Goal: Task Accomplishment & Management: Use online tool/utility

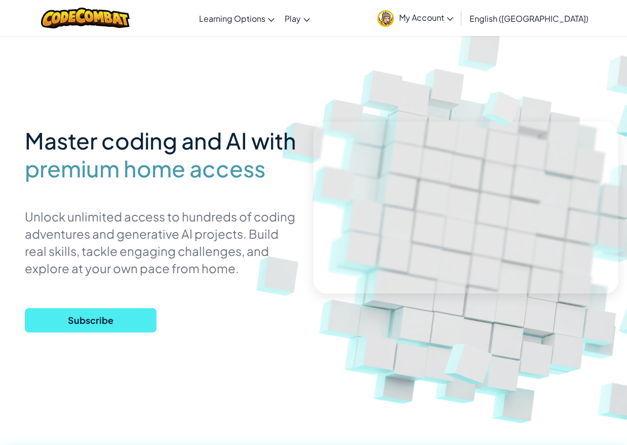
click at [458, 23] on link "My Account" at bounding box center [415, 18] width 86 height 32
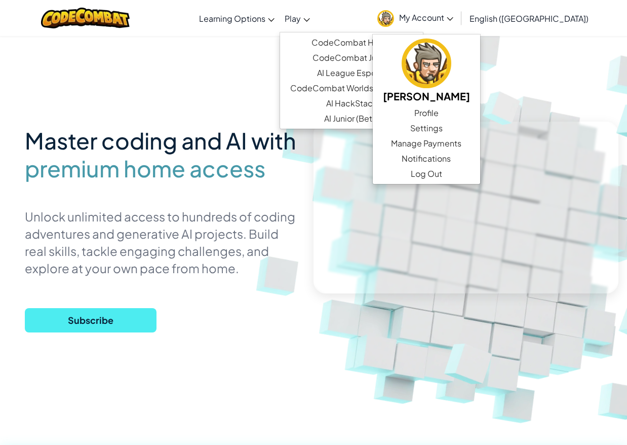
click at [301, 22] on span "Play" at bounding box center [293, 18] width 16 height 11
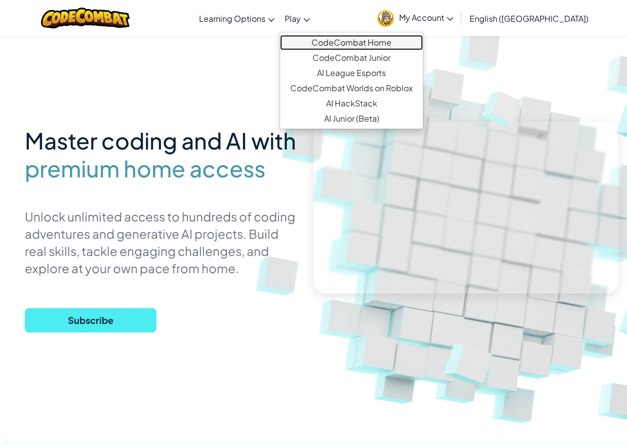
click at [341, 43] on link "CodeCombat Home" at bounding box center [351, 42] width 143 height 15
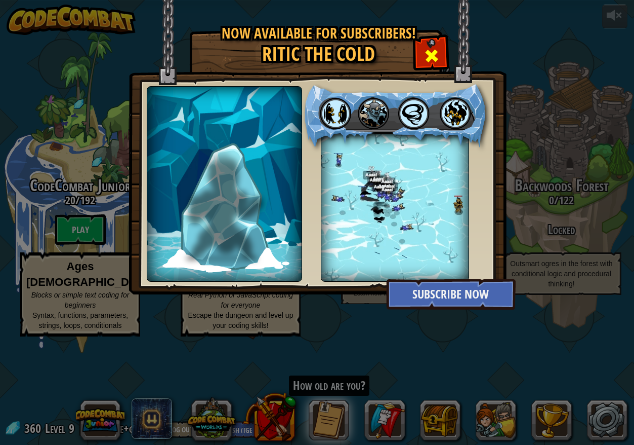
click at [437, 55] on span at bounding box center [432, 56] width 16 height 16
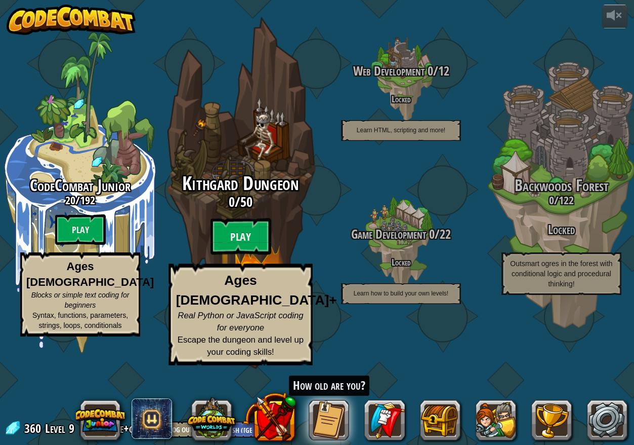
click at [252, 214] on div "Kithgard Dungeon 0 / 50 Play Ages [DEMOGRAPHIC_DATA]+ Real Python or JavaScript…" at bounding box center [240, 192] width 192 height 385
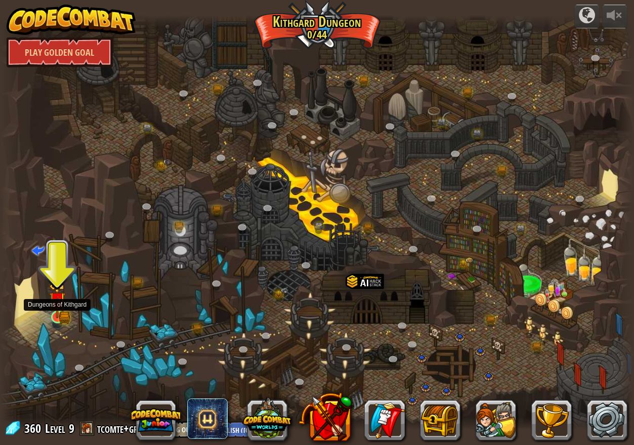
click at [59, 316] on img at bounding box center [57, 300] width 16 height 36
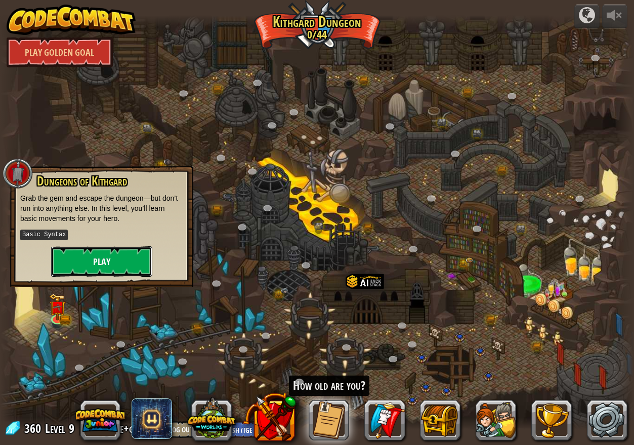
click at [115, 259] on button "Play" at bounding box center [101, 261] width 101 height 30
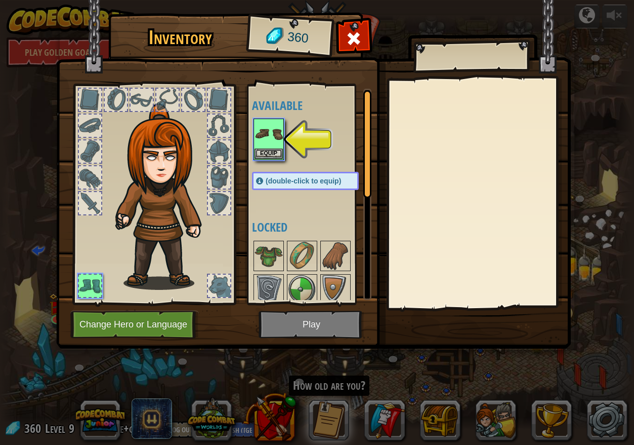
click at [20, 143] on div "Inventory 360 Available Equip (double-click to equip) Locked Equip Unequip Subs…" at bounding box center [317, 222] width 634 height 445
click at [341, 43] on div at bounding box center [354, 41] width 32 height 32
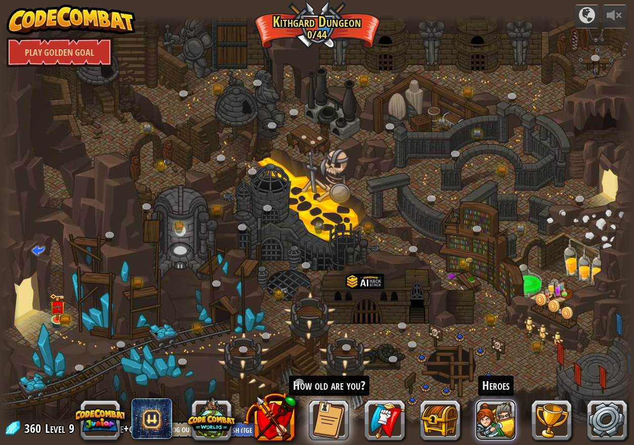
click at [510, 423] on button at bounding box center [496, 419] width 41 height 41
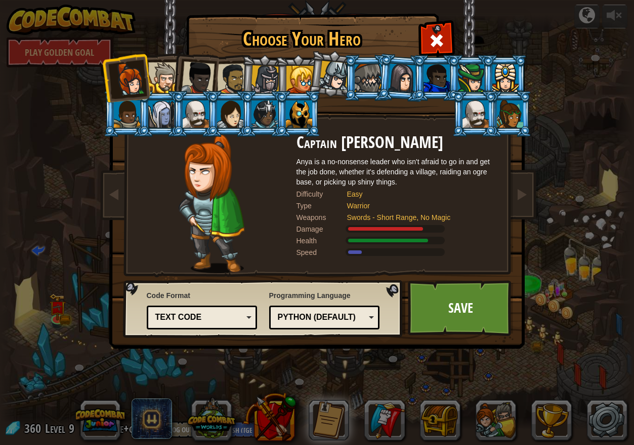
click at [166, 76] on div at bounding box center [163, 77] width 31 height 31
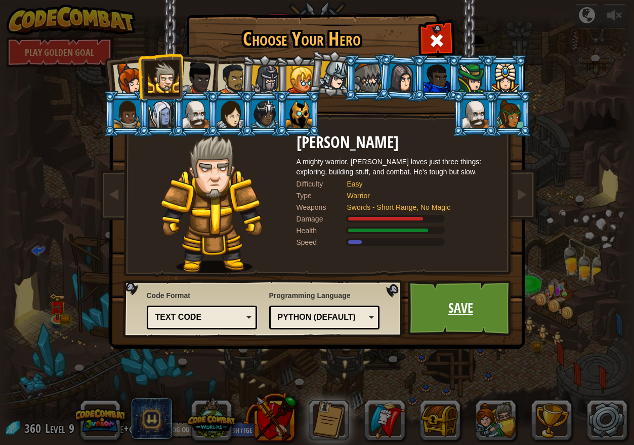
click at [468, 309] on link "Save" at bounding box center [461, 308] width 106 height 56
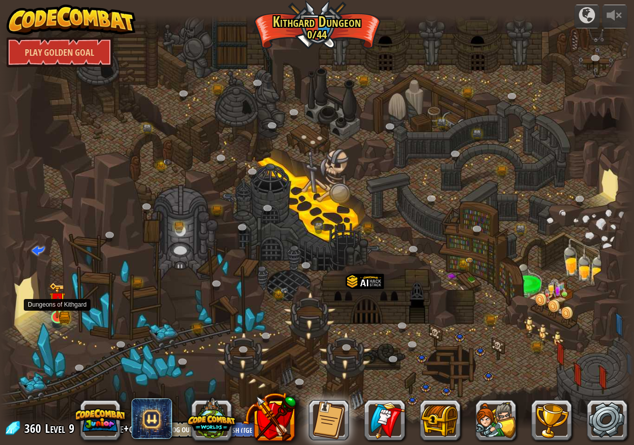
click at [57, 305] on img at bounding box center [58, 301] width 10 height 10
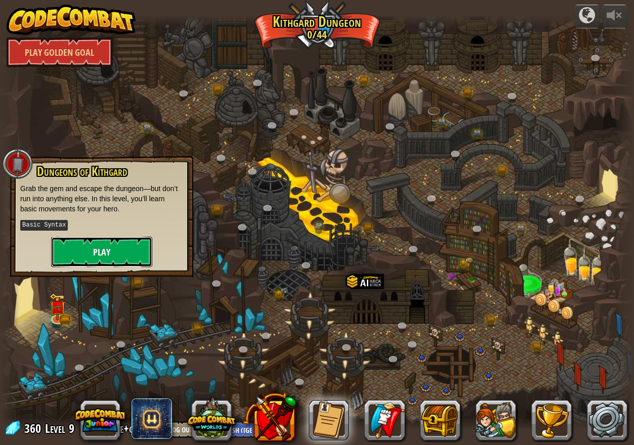
click at [98, 259] on button "Play" at bounding box center [101, 251] width 101 height 30
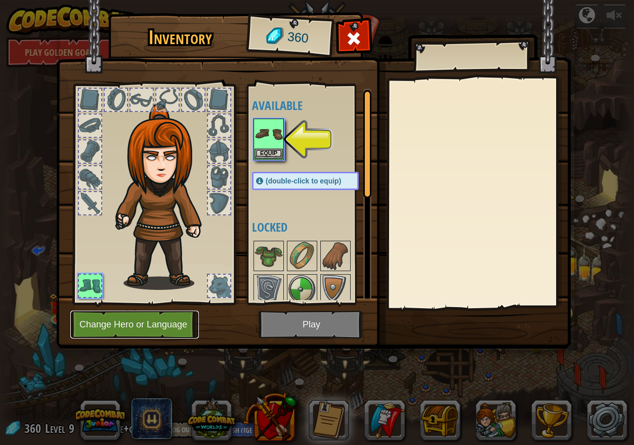
click at [149, 327] on button "Change Hero or Language" at bounding box center [134, 324] width 129 height 28
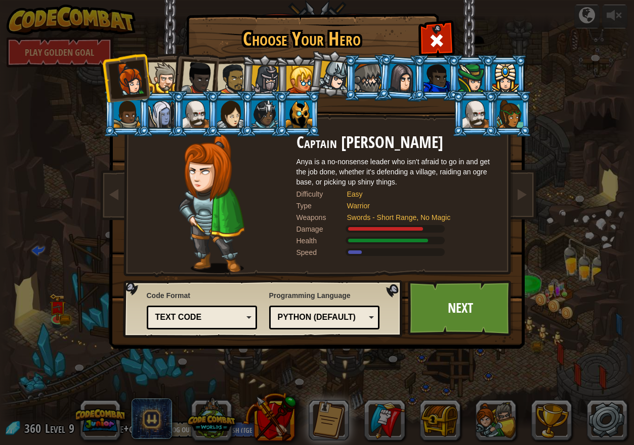
click at [162, 84] on div at bounding box center [163, 77] width 31 height 31
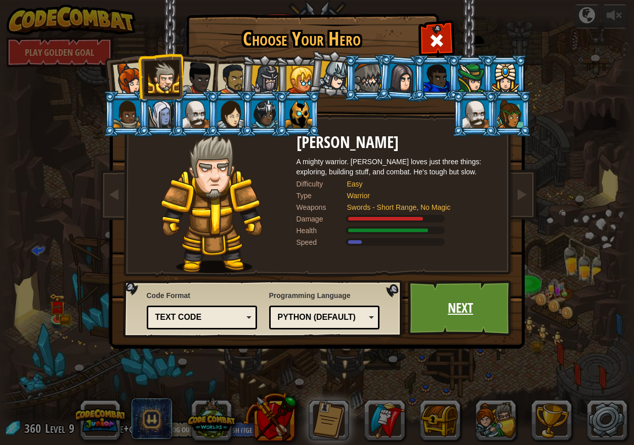
click at [467, 308] on link "Next" at bounding box center [461, 308] width 106 height 56
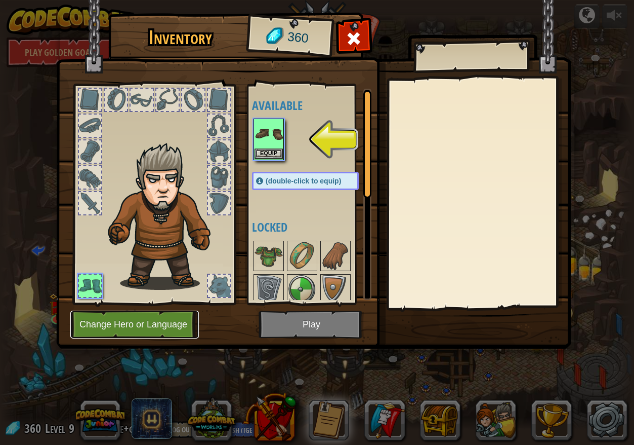
click at [169, 324] on button "Change Hero or Language" at bounding box center [134, 324] width 129 height 28
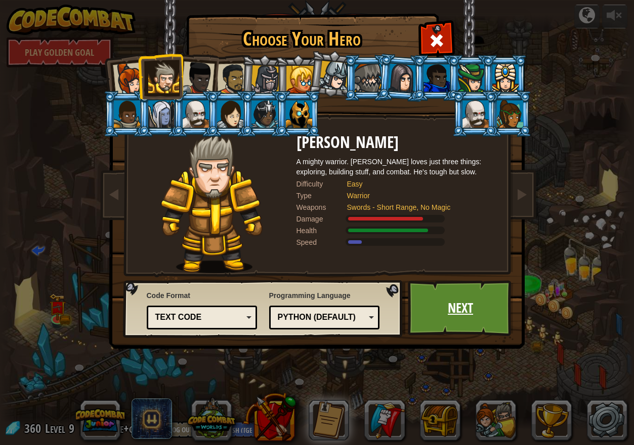
click at [446, 317] on link "Next" at bounding box center [461, 308] width 106 height 56
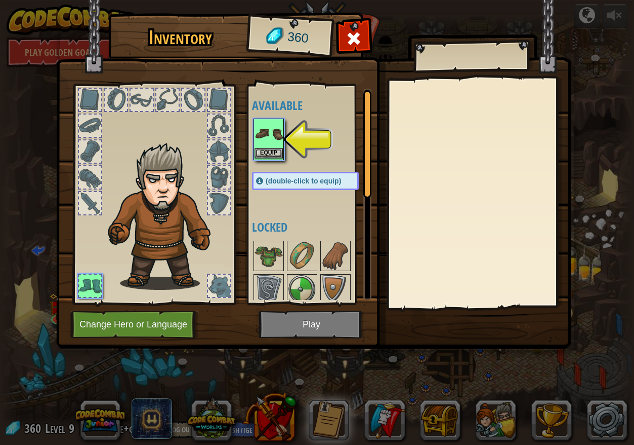
click at [276, 137] on img at bounding box center [269, 133] width 28 height 28
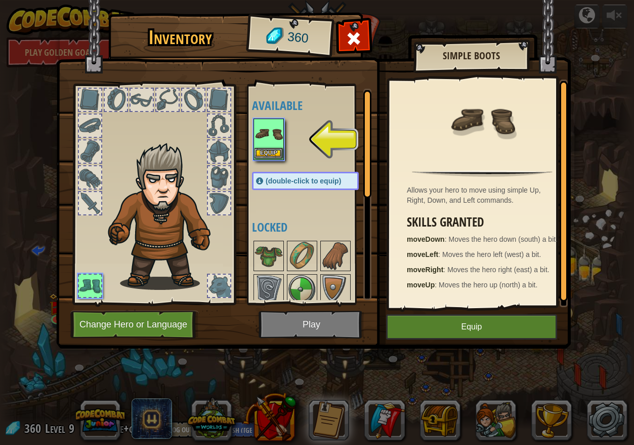
click at [269, 146] on img at bounding box center [269, 133] width 28 height 28
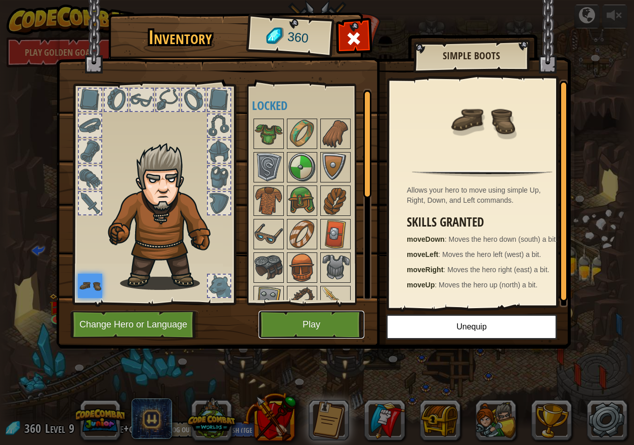
click at [324, 319] on button "Play" at bounding box center [312, 324] width 106 height 28
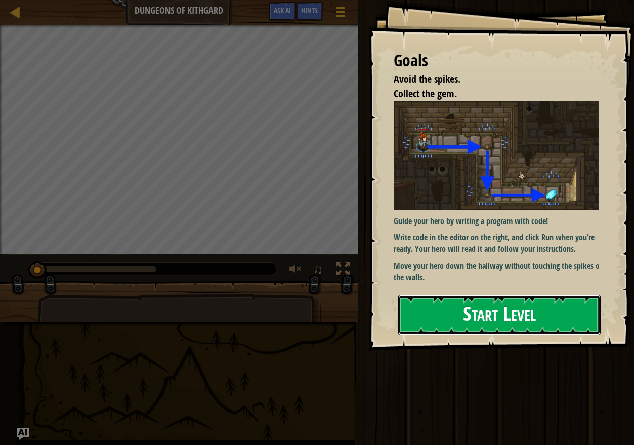
click at [483, 310] on button "Start Level" at bounding box center [499, 315] width 203 height 40
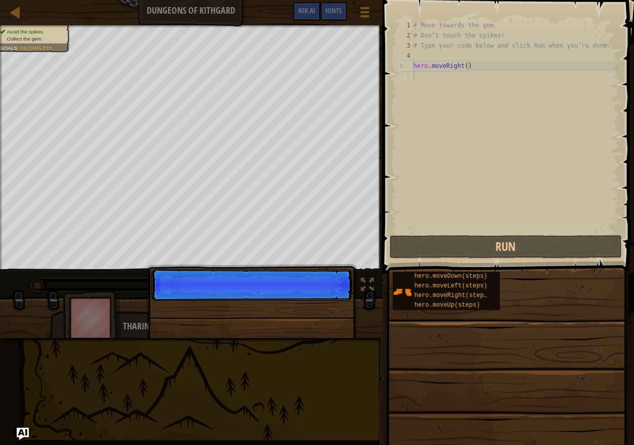
scroll to position [5, 0]
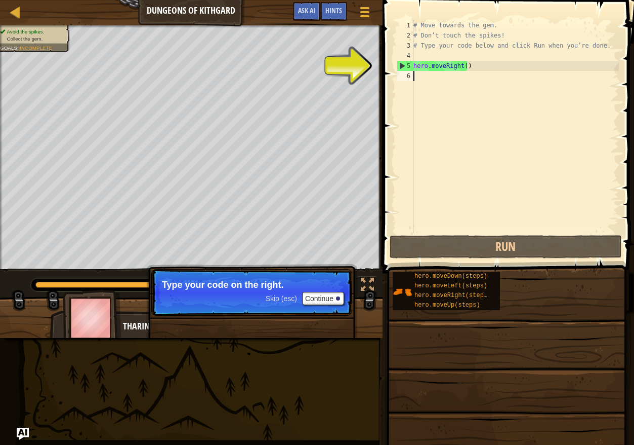
click at [450, 77] on div "# Move towards the gem. # Don’t touch the spikes! # Type your code below and cl…" at bounding box center [516, 136] width 208 height 233
click at [475, 68] on div "# Move towards the gem. # Don’t touch the spikes! # Type your code below and cl…" at bounding box center [516, 136] width 208 height 233
type textarea "hero.moveRight()"
click at [330, 295] on button "Continue" at bounding box center [323, 298] width 42 height 13
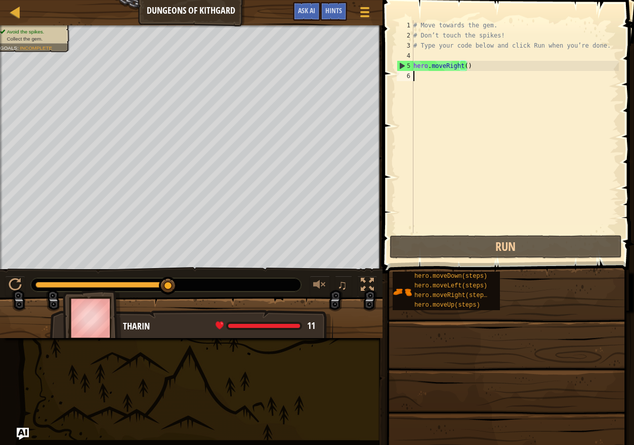
click at [437, 77] on div "# Move towards the gem. # Don’t touch the spikes! # Type your code below and cl…" at bounding box center [516, 136] width 208 height 233
click at [320, 284] on div at bounding box center [319, 284] width 13 height 13
click at [321, 285] on div at bounding box center [319, 284] width 13 height 13
click at [316, 287] on div at bounding box center [319, 284] width 13 height 13
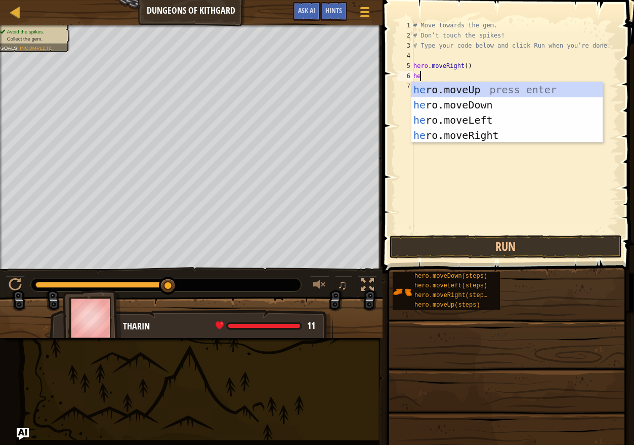
type textarea "her"
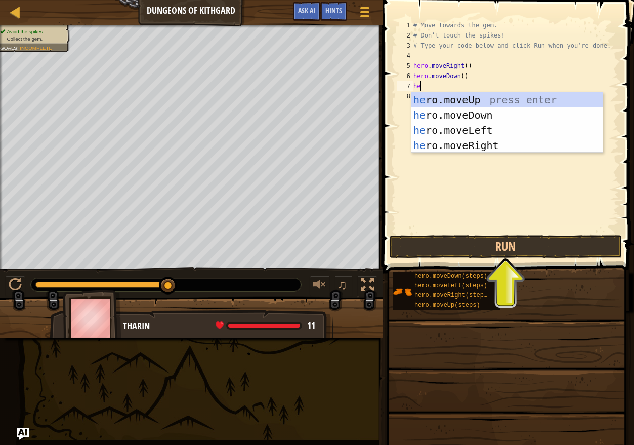
type textarea "her"
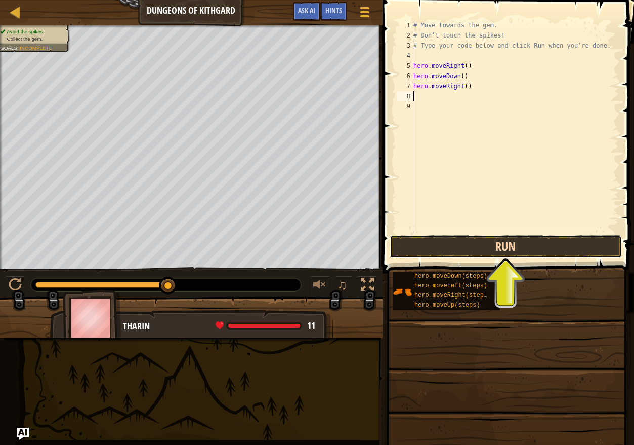
click at [501, 241] on button "Run" at bounding box center [506, 246] width 232 height 23
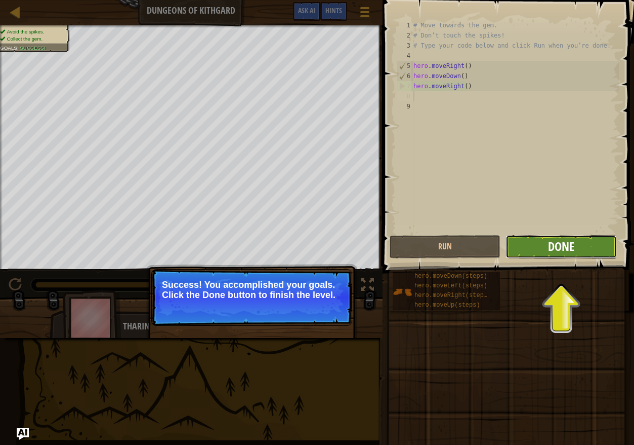
click at [574, 245] on span "Done" at bounding box center [561, 246] width 26 height 16
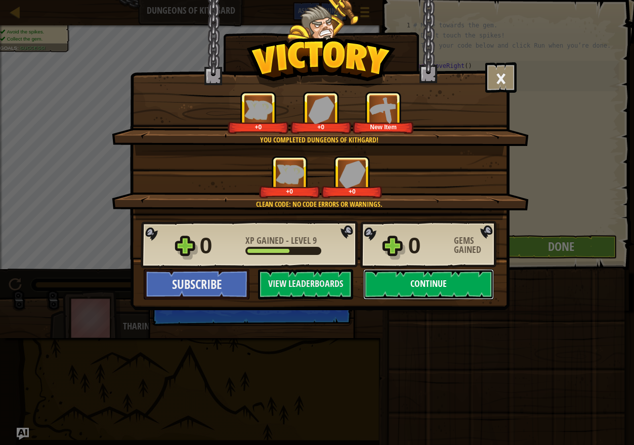
click at [449, 289] on button "Continue" at bounding box center [429, 284] width 131 height 30
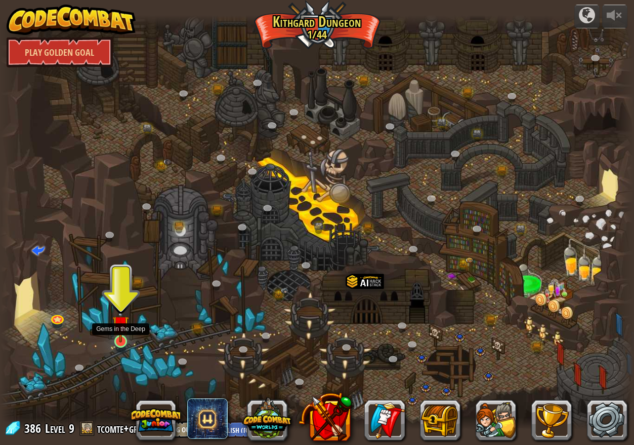
click at [123, 342] on div at bounding box center [120, 341] width 13 height 13
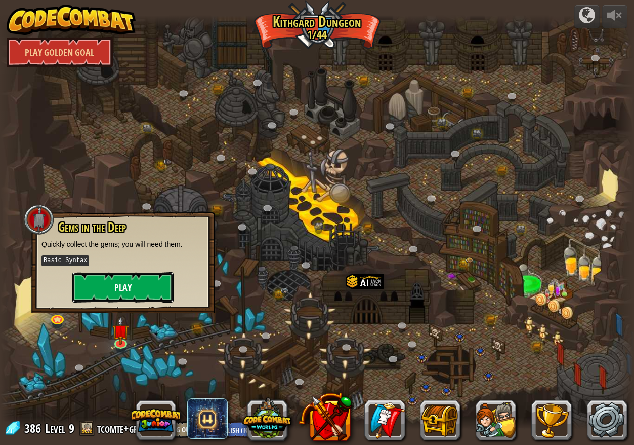
click at [115, 289] on button "Play" at bounding box center [122, 287] width 101 height 30
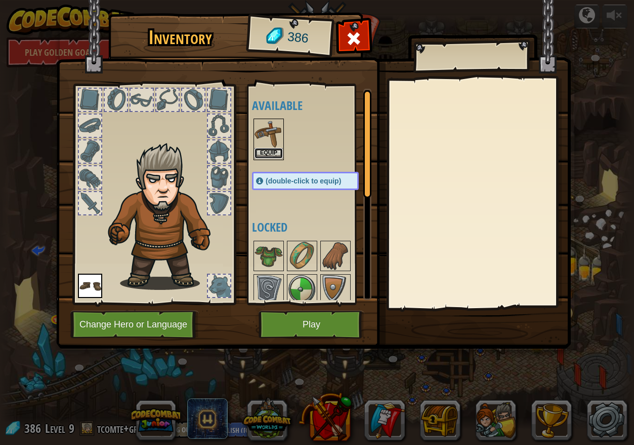
click at [271, 150] on button "Equip" at bounding box center [269, 153] width 28 height 11
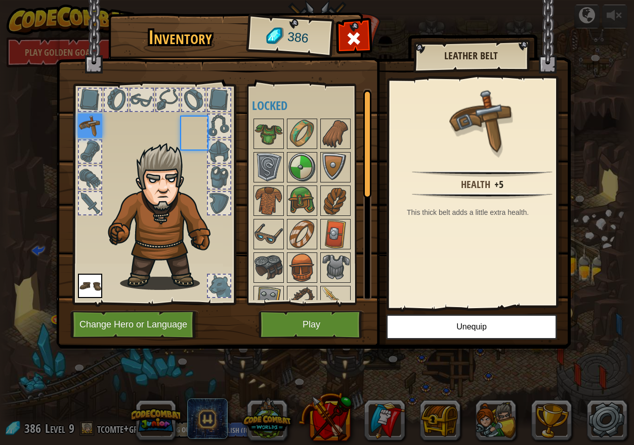
click at [271, 150] on div at bounding box center [315, 250] width 127 height 267
click at [293, 322] on button "Play" at bounding box center [312, 324] width 106 height 28
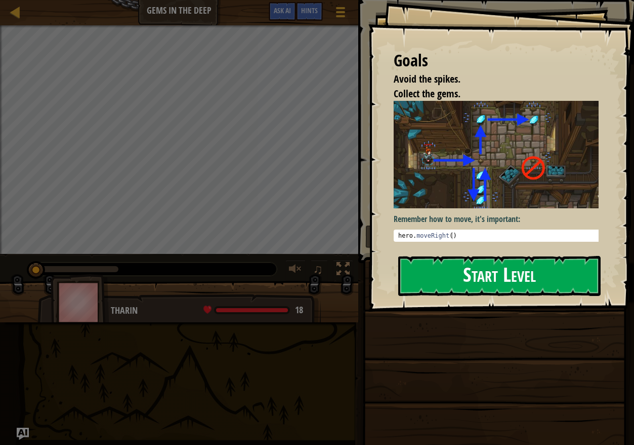
click at [533, 280] on button "Start Level" at bounding box center [499, 276] width 203 height 40
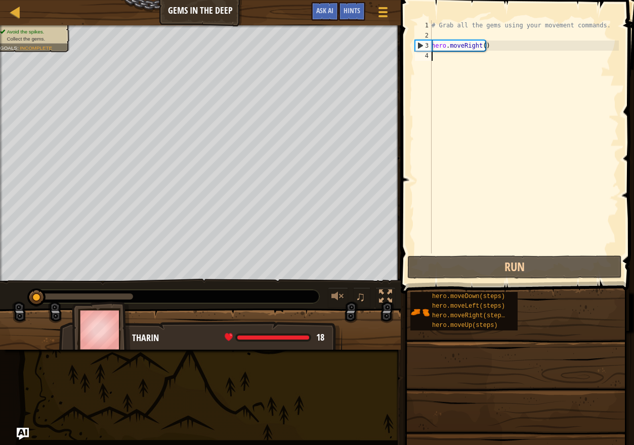
click at [443, 60] on div "# Grab all the gems using your movement commands. hero . moveRight ( )" at bounding box center [524, 146] width 189 height 253
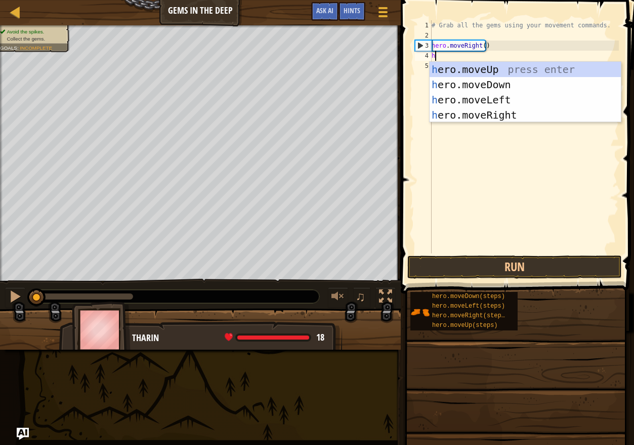
scroll to position [5, 0]
type textarea "her"
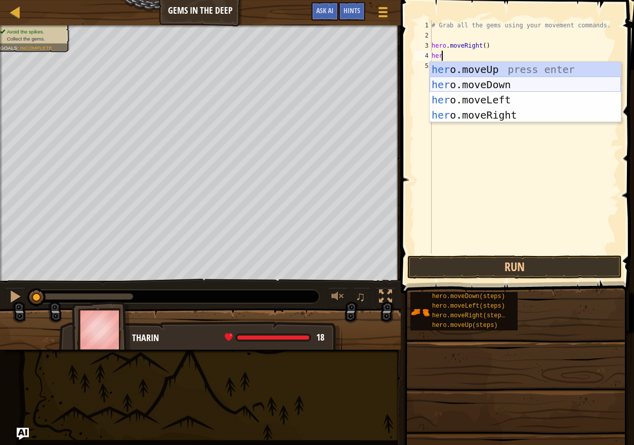
click at [528, 83] on div "her o.moveUp press enter her o.moveDown press enter her o.moveLeft press enter …" at bounding box center [525, 107] width 191 height 91
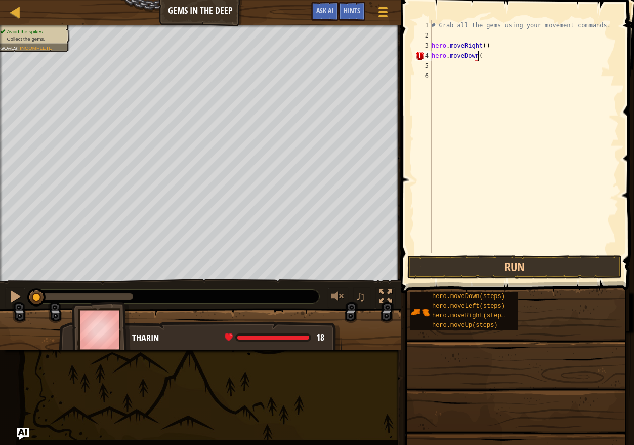
scroll to position [5, 4]
type textarea "hero.moveDown(3)"
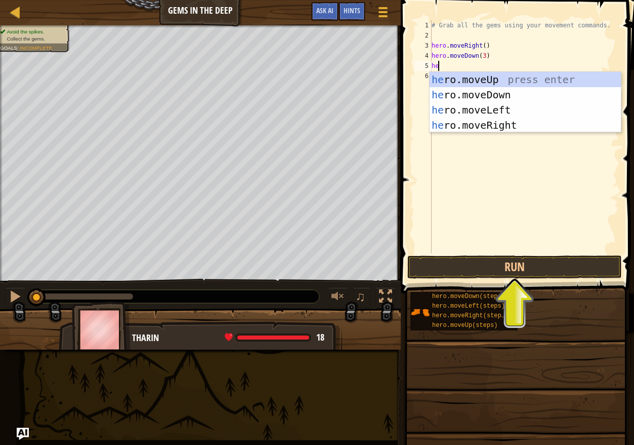
type textarea "her"
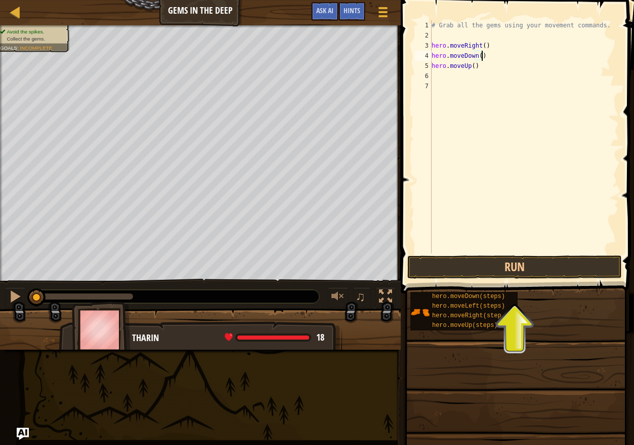
type textarea "hero.moveUp()"
type textarea "h"
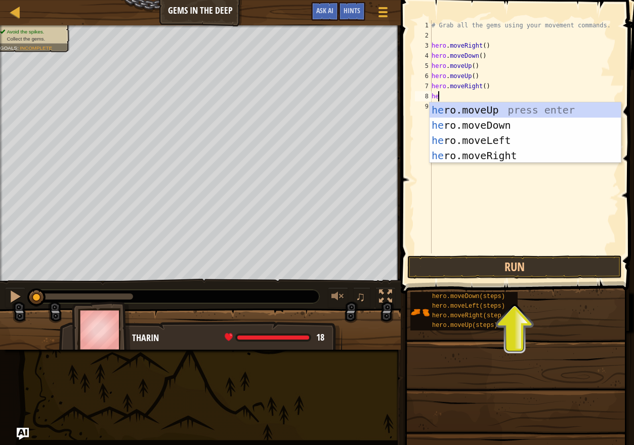
type textarea "her"
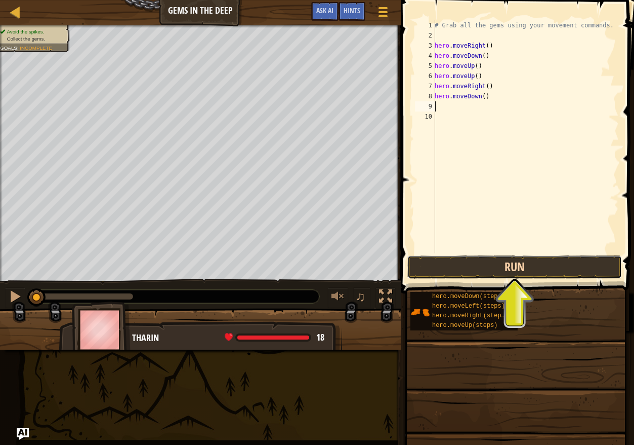
click at [522, 272] on button "Run" at bounding box center [515, 266] width 215 height 23
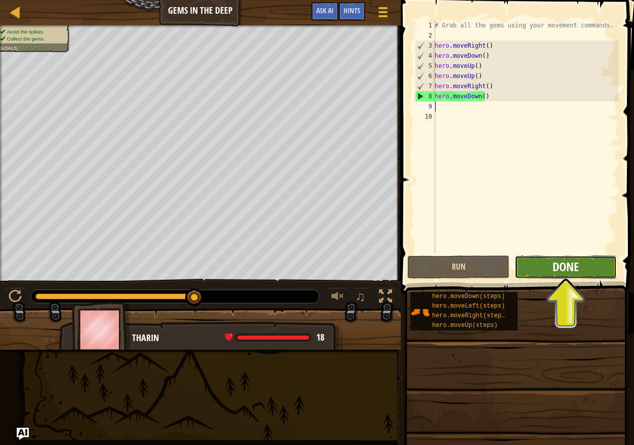
click at [562, 263] on span "Done" at bounding box center [566, 266] width 26 height 16
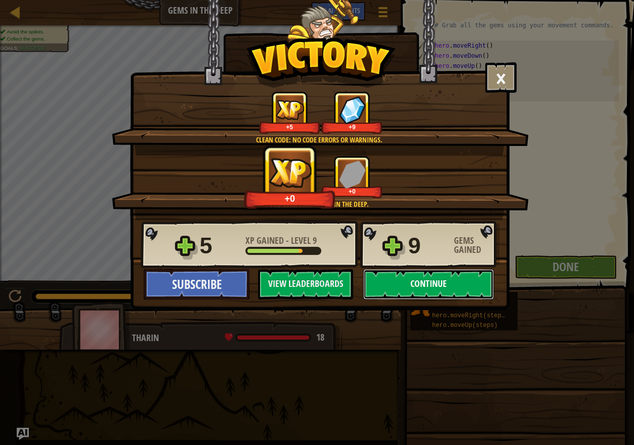
click at [435, 292] on button "Continue" at bounding box center [429, 284] width 131 height 30
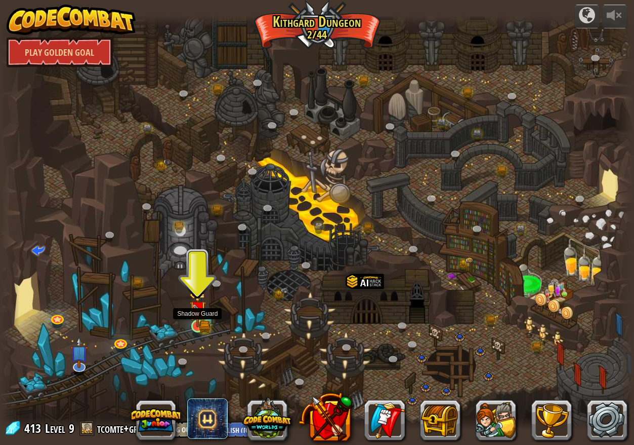
click at [203, 324] on img at bounding box center [197, 309] width 16 height 36
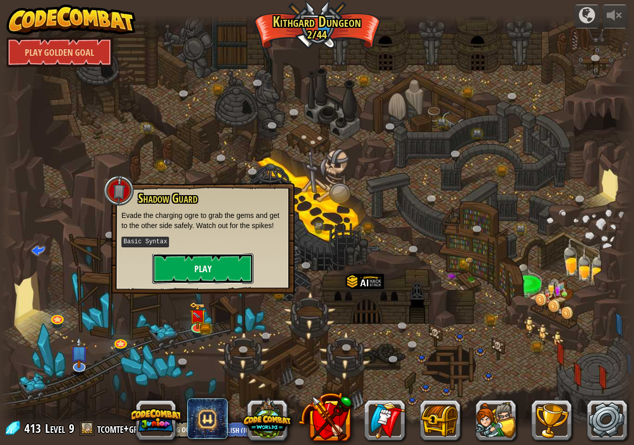
click at [203, 270] on button "Play" at bounding box center [202, 268] width 101 height 30
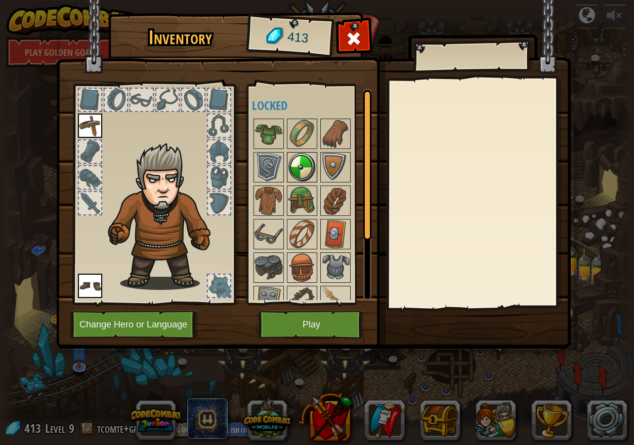
click at [302, 166] on img at bounding box center [302, 167] width 28 height 28
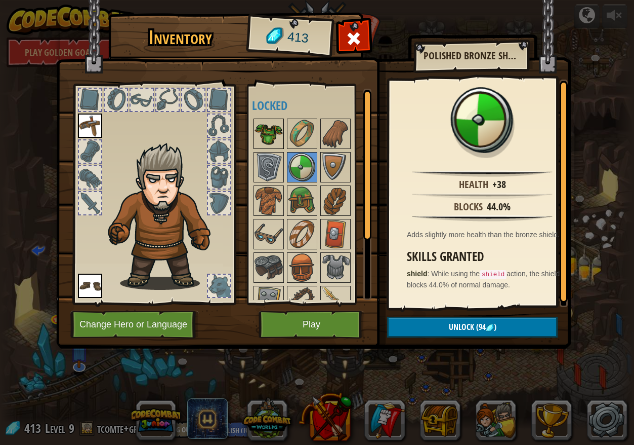
click at [261, 129] on img at bounding box center [269, 133] width 28 height 28
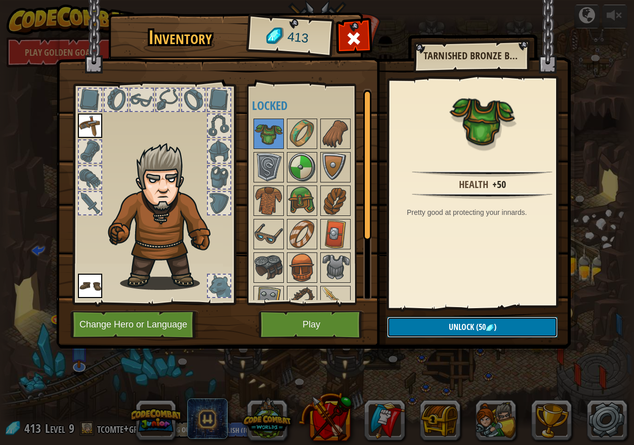
click at [482, 328] on span "(50" at bounding box center [480, 326] width 12 height 11
click at [482, 328] on button "Confirm" at bounding box center [472, 326] width 171 height 21
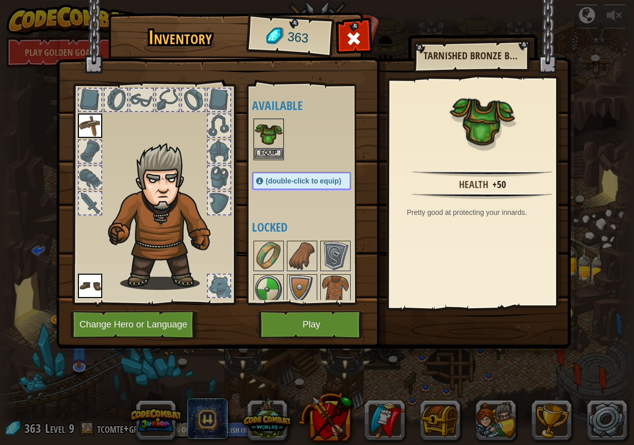
click at [269, 134] on img at bounding box center [269, 133] width 28 height 28
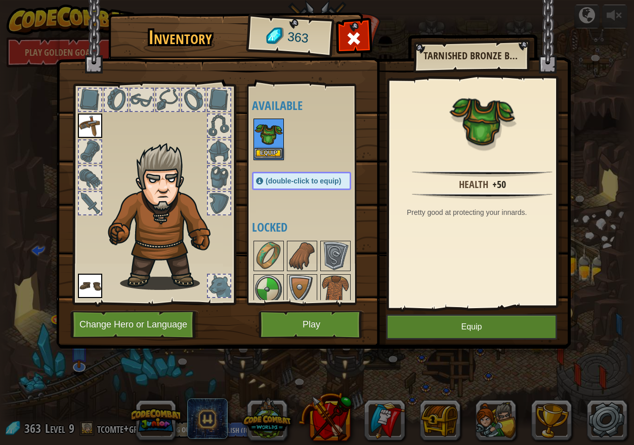
click at [269, 134] on img at bounding box center [269, 133] width 28 height 28
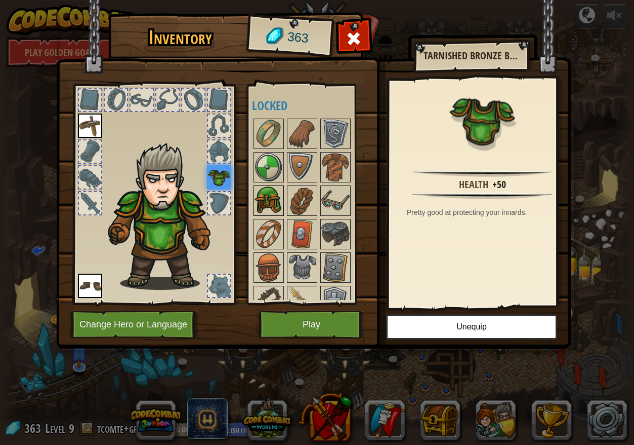
click at [273, 200] on img at bounding box center [269, 200] width 28 height 28
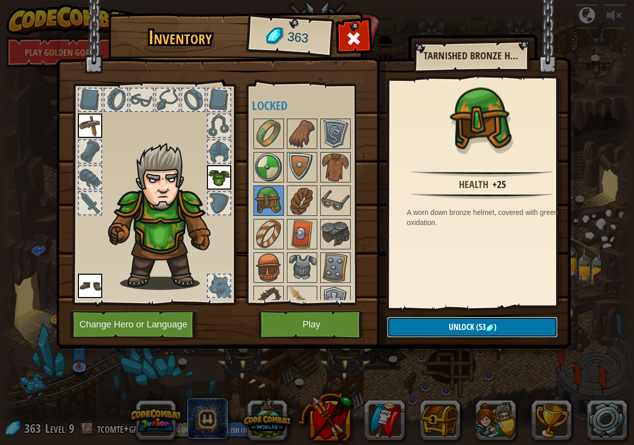
click at [481, 326] on span "(53" at bounding box center [480, 326] width 12 height 11
click at [447, 328] on button "Confirm" at bounding box center [472, 326] width 171 height 21
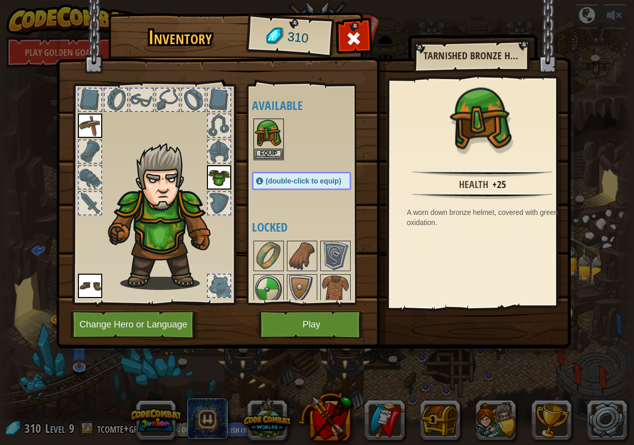
click at [447, 328] on img at bounding box center [313, 165] width 515 height 368
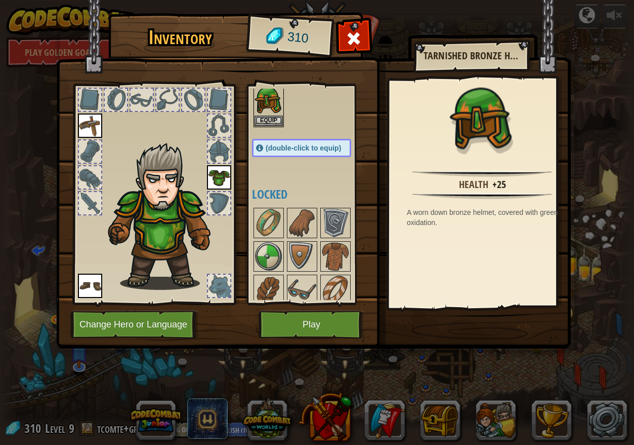
scroll to position [51, 0]
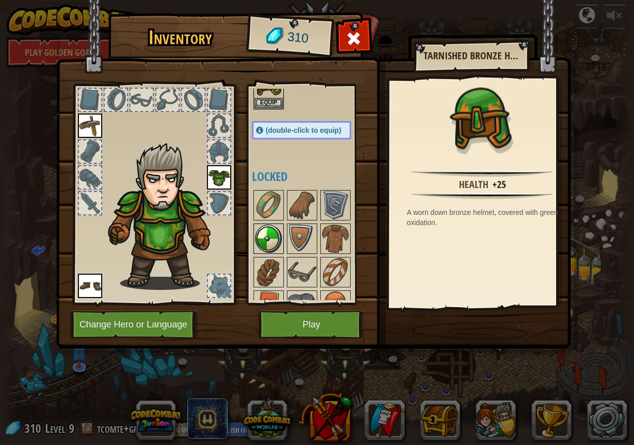
click at [263, 247] on img at bounding box center [269, 238] width 28 height 28
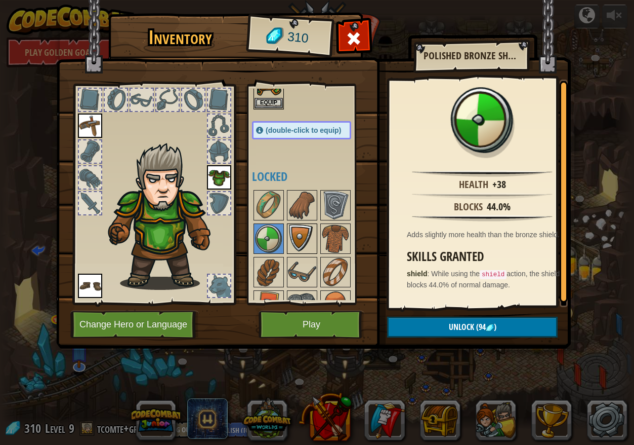
click at [302, 240] on img at bounding box center [302, 238] width 28 height 28
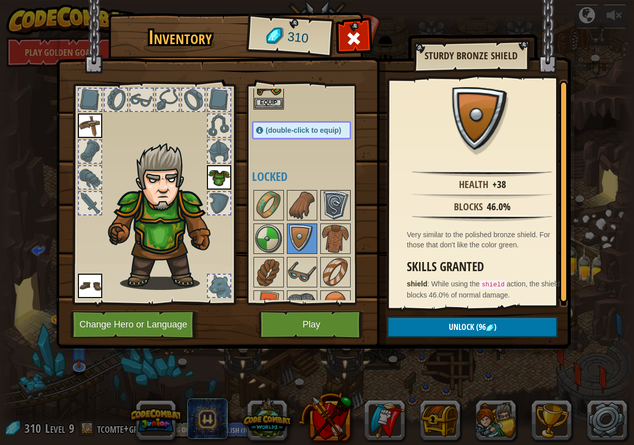
click at [334, 207] on img at bounding box center [335, 205] width 28 height 28
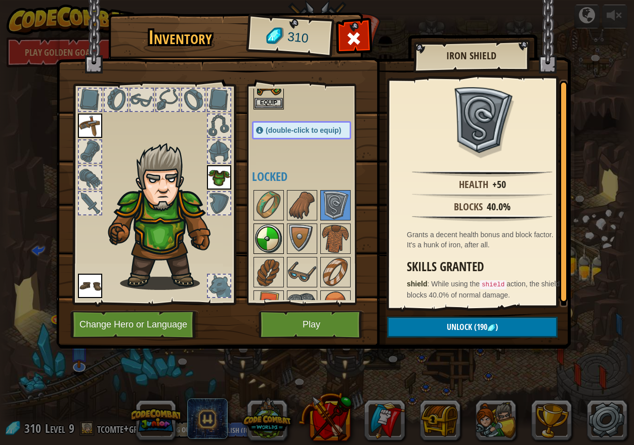
click at [275, 238] on img at bounding box center [269, 238] width 28 height 28
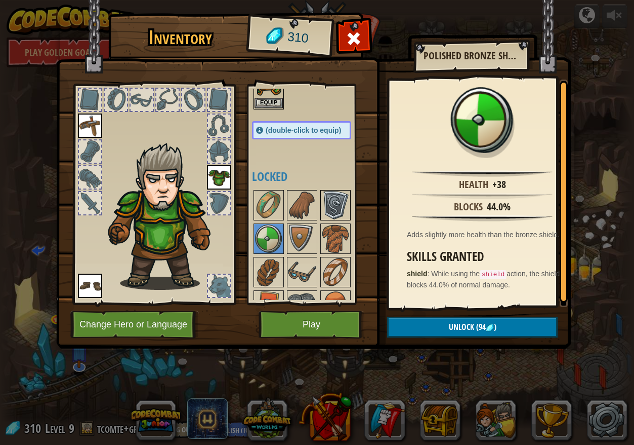
click at [341, 206] on img at bounding box center [335, 205] width 28 height 28
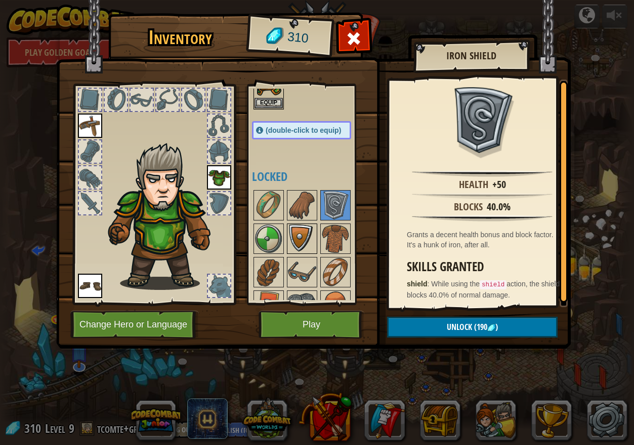
click at [304, 235] on img at bounding box center [302, 238] width 28 height 28
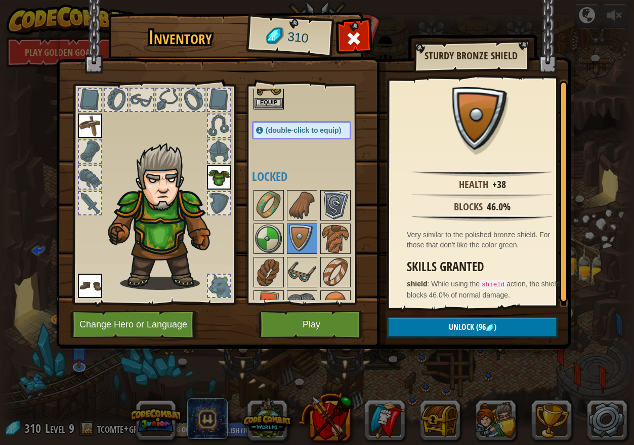
click at [332, 203] on img at bounding box center [335, 205] width 28 height 28
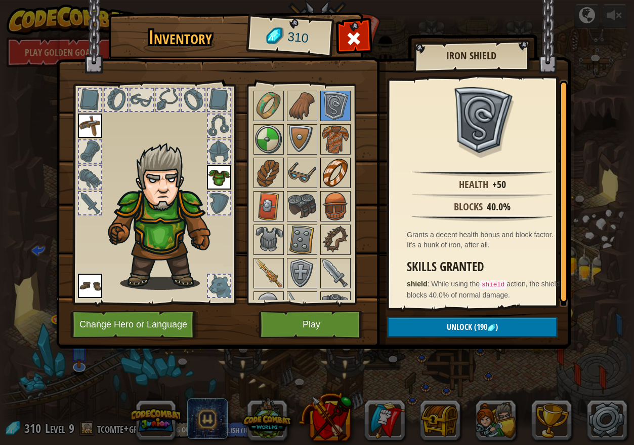
scroll to position [152, 0]
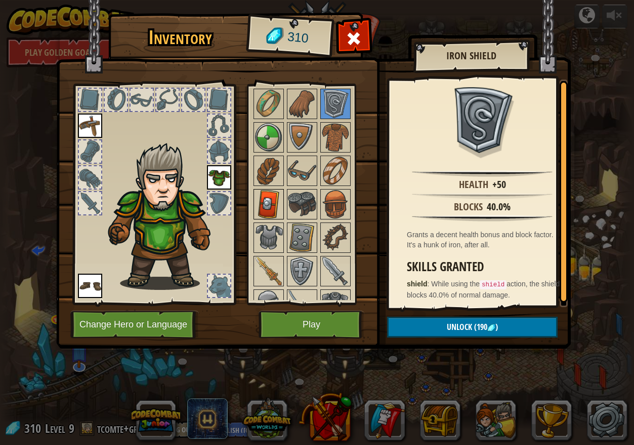
click at [259, 199] on img at bounding box center [269, 204] width 28 height 28
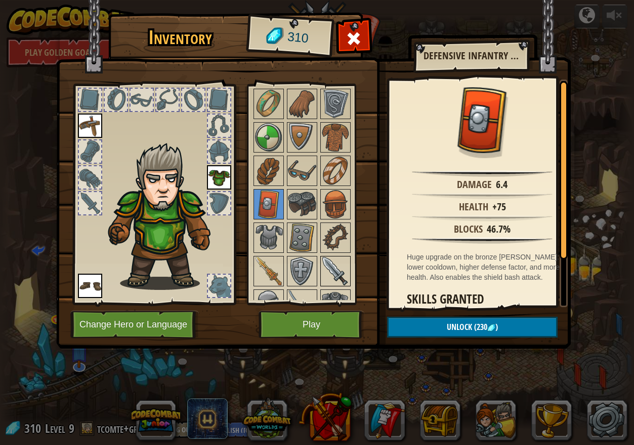
click at [330, 266] on img at bounding box center [335, 271] width 28 height 28
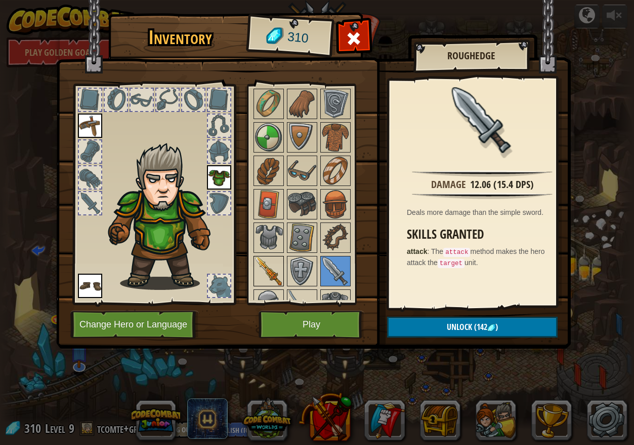
click at [259, 269] on img at bounding box center [269, 271] width 28 height 28
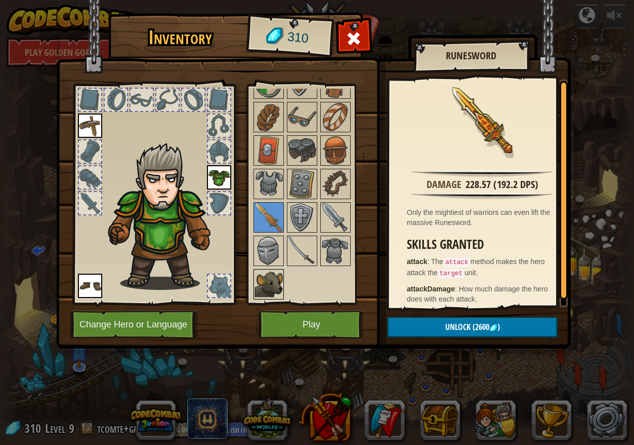
scroll to position [207, 0]
click at [337, 214] on img at bounding box center [335, 216] width 28 height 28
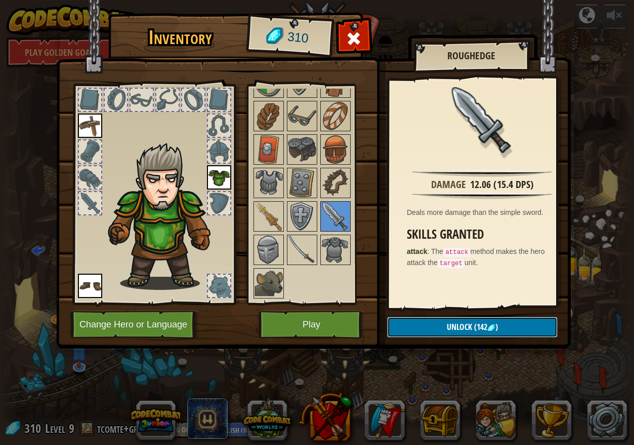
click at [462, 326] on span "Unlock" at bounding box center [459, 326] width 25 height 11
click at [462, 326] on button "Confirm" at bounding box center [472, 326] width 171 height 21
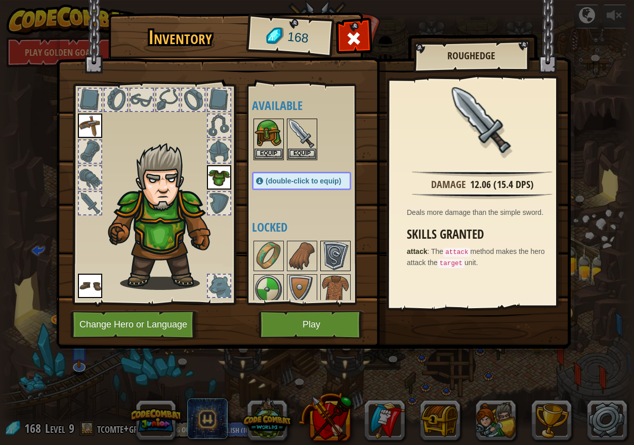
click at [330, 252] on img at bounding box center [335, 255] width 28 height 28
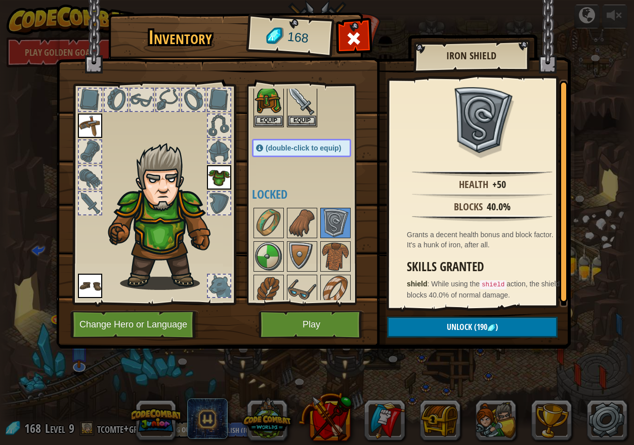
scroll to position [51, 0]
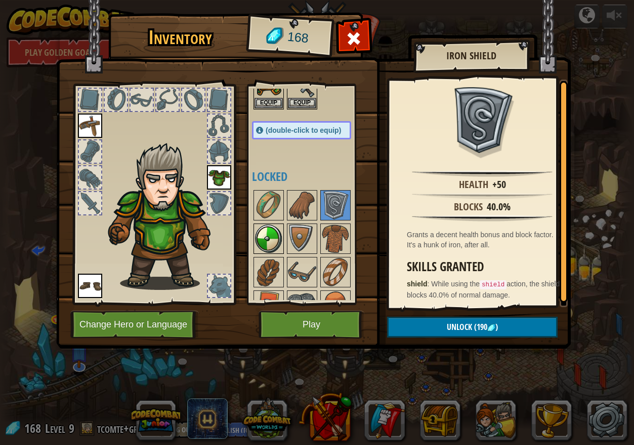
click at [270, 234] on img at bounding box center [269, 238] width 28 height 28
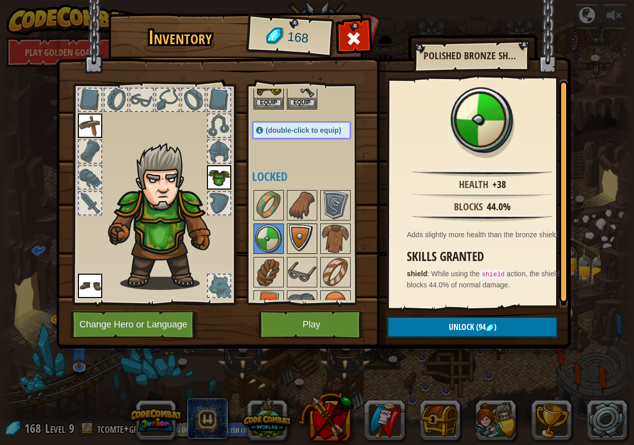
click at [307, 233] on img at bounding box center [302, 238] width 28 height 28
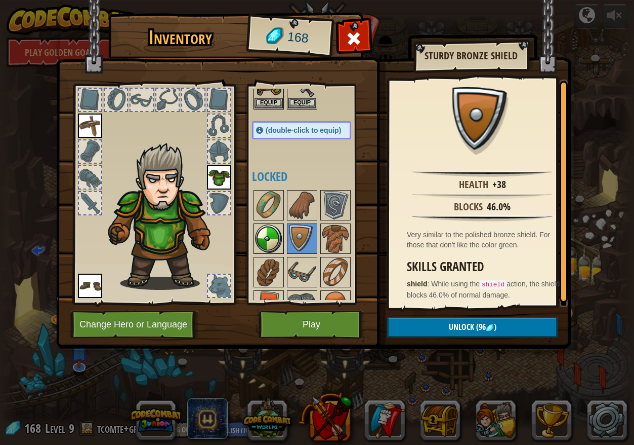
click at [275, 246] on img at bounding box center [269, 238] width 28 height 28
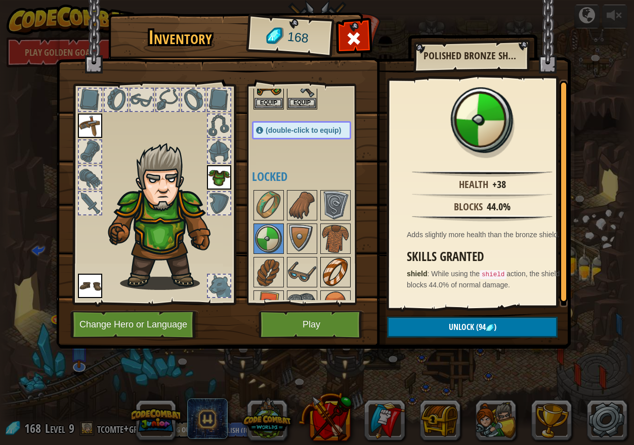
click at [337, 273] on img at bounding box center [335, 272] width 28 height 28
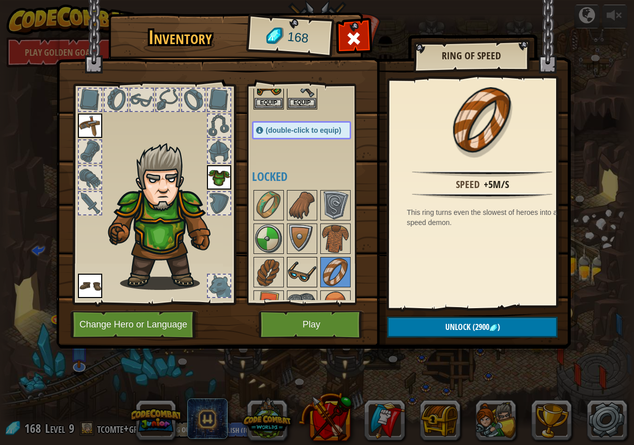
scroll to position [101, 0]
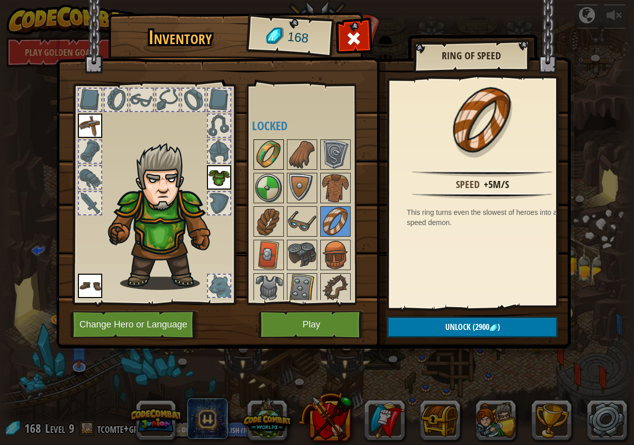
click at [267, 153] on img at bounding box center [269, 154] width 28 height 28
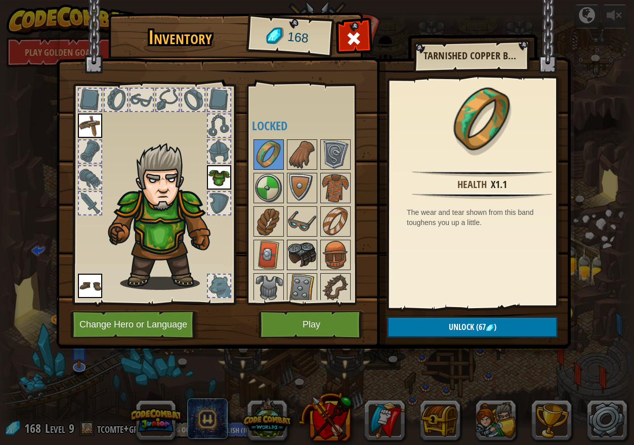
click at [294, 254] on img at bounding box center [302, 254] width 28 height 28
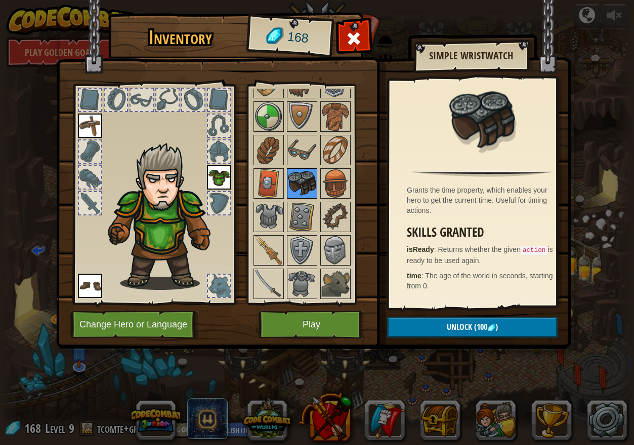
scroll to position [173, 0]
click at [297, 206] on img at bounding box center [302, 216] width 28 height 28
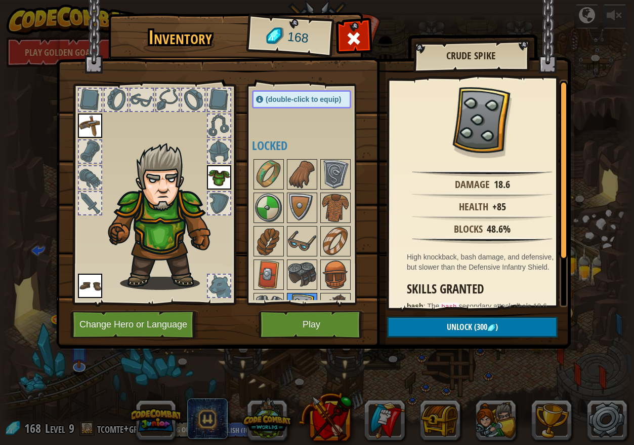
scroll to position [101, 0]
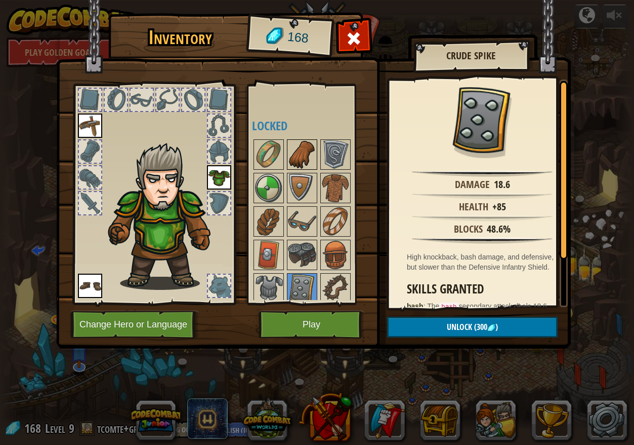
click at [304, 151] on img at bounding box center [302, 154] width 28 height 28
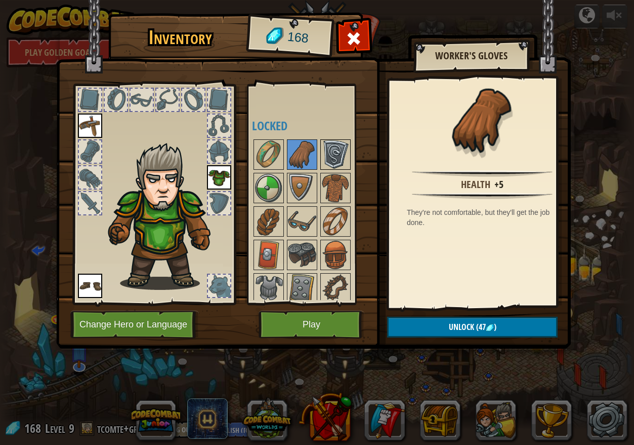
click at [336, 155] on img at bounding box center [335, 154] width 28 height 28
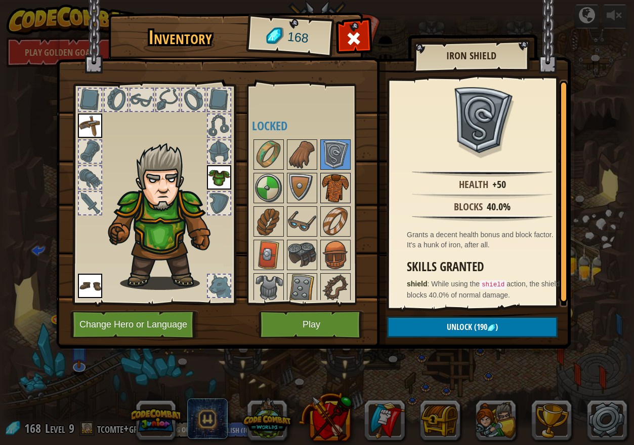
click at [335, 186] on img at bounding box center [335, 188] width 28 height 28
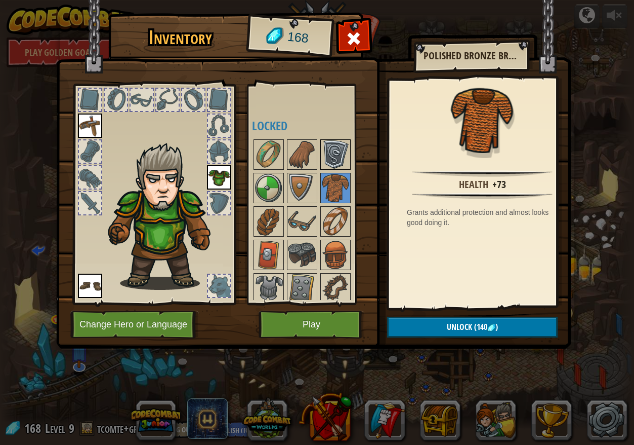
click at [332, 157] on img at bounding box center [335, 154] width 28 height 28
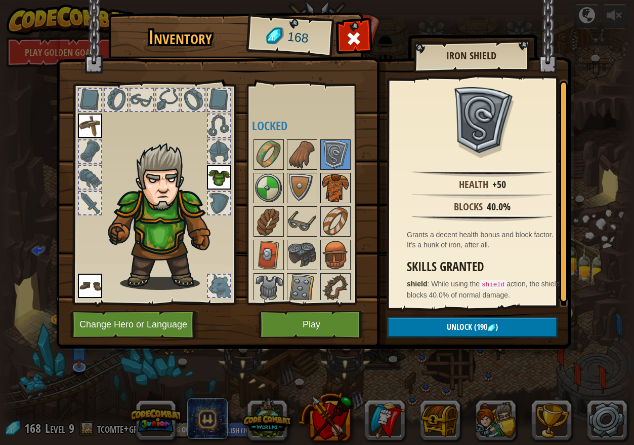
click at [332, 180] on img at bounding box center [335, 188] width 28 height 28
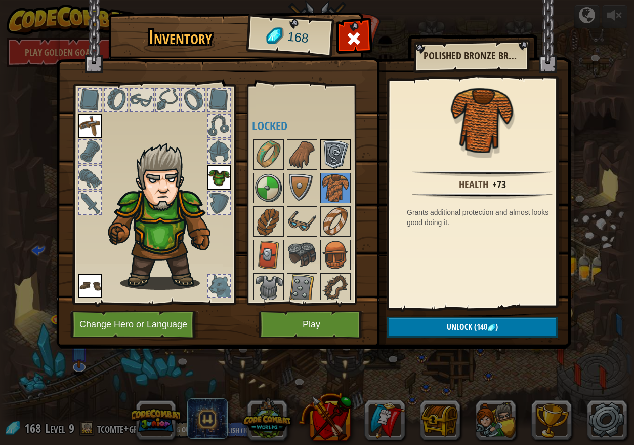
click at [332, 150] on img at bounding box center [335, 154] width 28 height 28
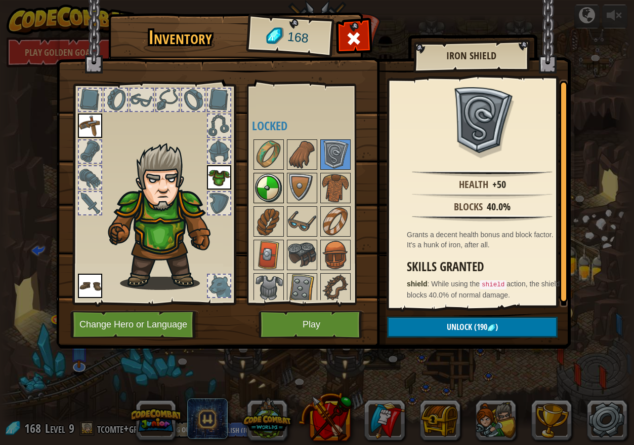
click at [275, 185] on img at bounding box center [269, 188] width 28 height 28
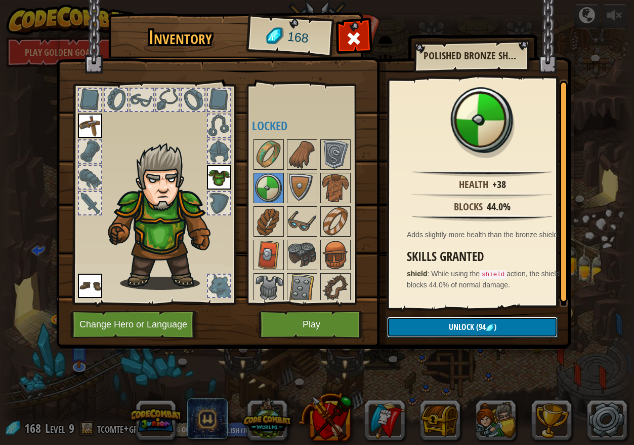
click at [492, 328] on img at bounding box center [490, 328] width 8 height 8
click at [464, 325] on button "Confirm" at bounding box center [472, 326] width 171 height 21
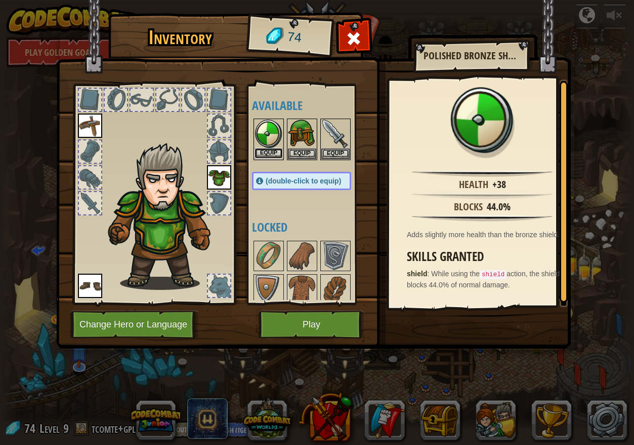
click at [273, 151] on button "Equip" at bounding box center [269, 153] width 28 height 11
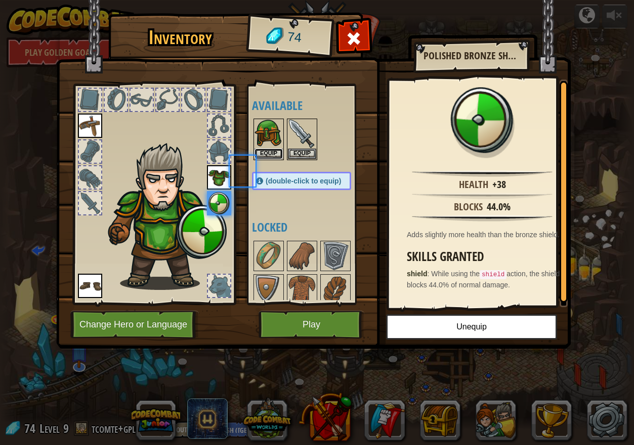
click at [273, 151] on button "Equip" at bounding box center [269, 153] width 28 height 11
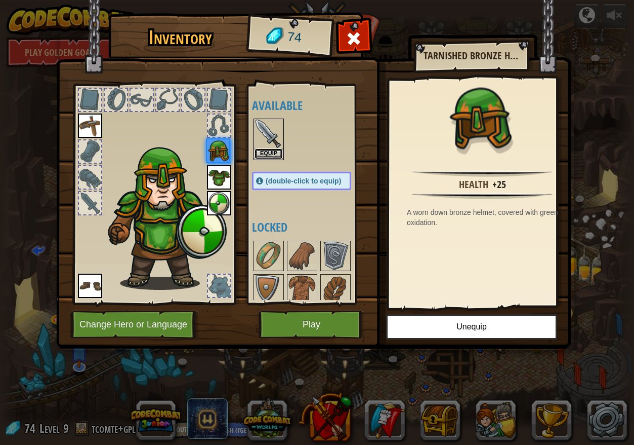
click at [273, 151] on button "Equip" at bounding box center [269, 153] width 28 height 11
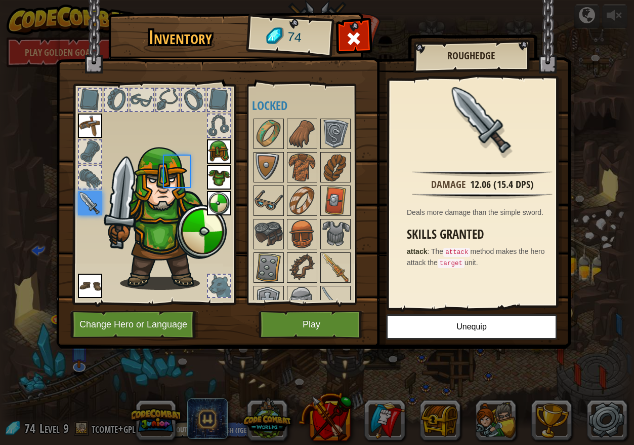
click at [273, 151] on div at bounding box center [311, 234] width 119 height 234
click at [325, 327] on button "Play" at bounding box center [312, 324] width 106 height 28
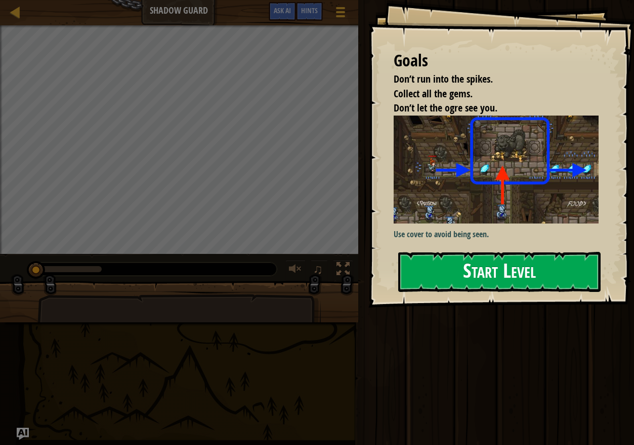
click at [507, 264] on button "Start Level" at bounding box center [499, 272] width 203 height 40
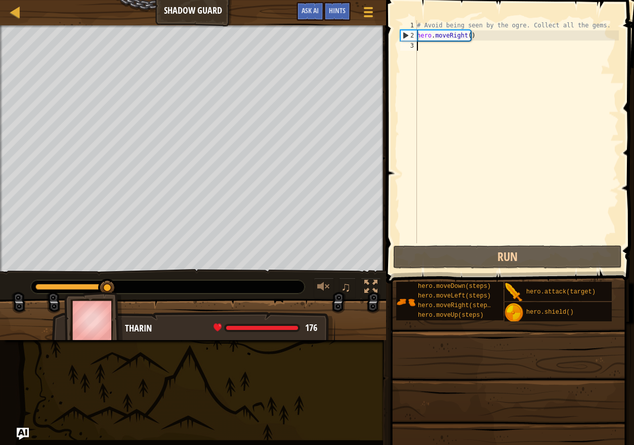
click at [427, 54] on div "# Avoid being seen by the ogre. Collect all the gems. hero . moveRight ( )" at bounding box center [517, 141] width 204 height 243
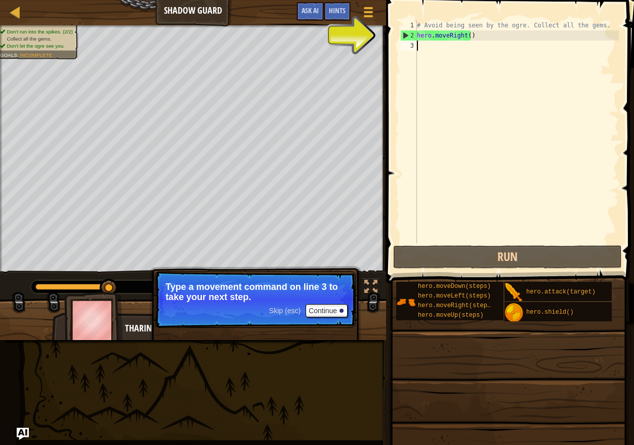
scroll to position [5, 0]
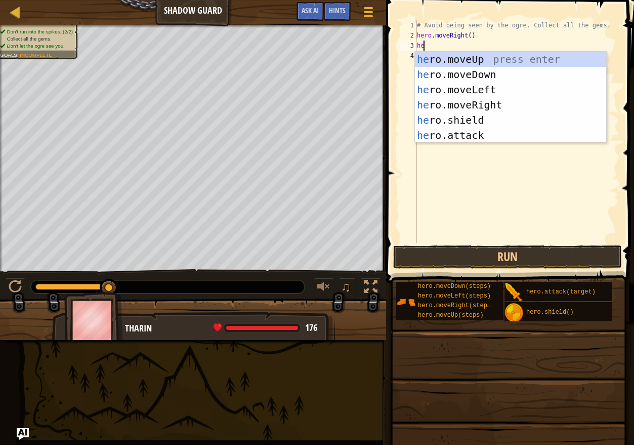
type textarea "her"
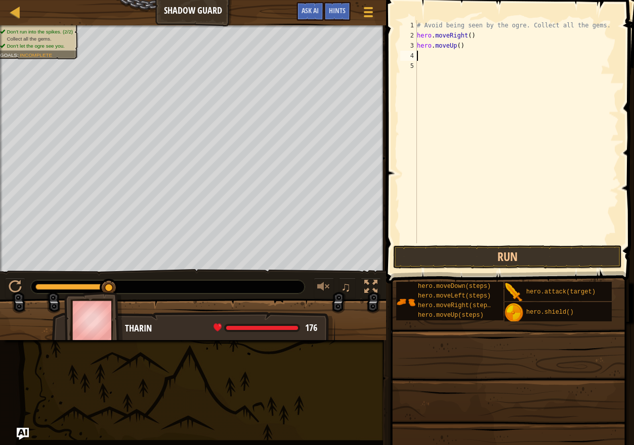
type textarea "h"
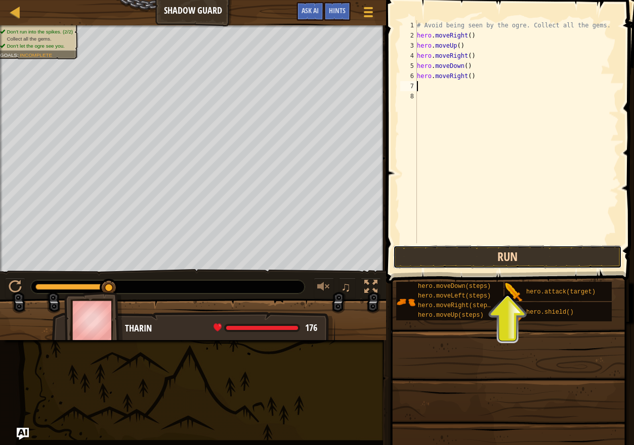
click at [501, 255] on button "Run" at bounding box center [507, 256] width 229 height 23
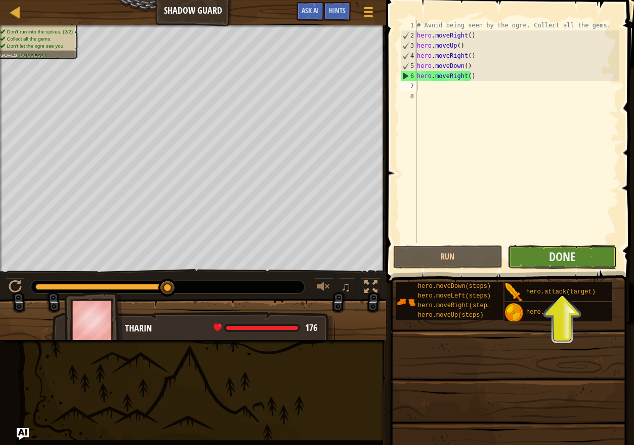
click at [577, 256] on button "Done" at bounding box center [562, 256] width 109 height 23
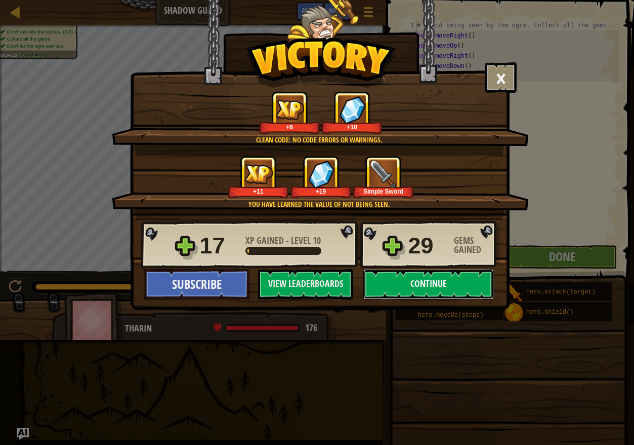
click at [453, 287] on button "Continue" at bounding box center [429, 284] width 131 height 30
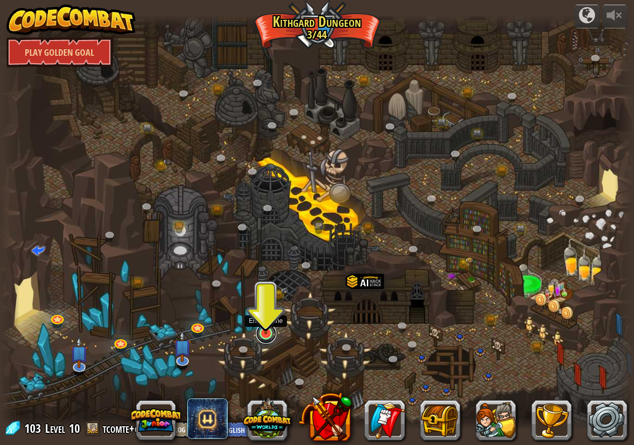
click at [265, 336] on link at bounding box center [266, 333] width 20 height 20
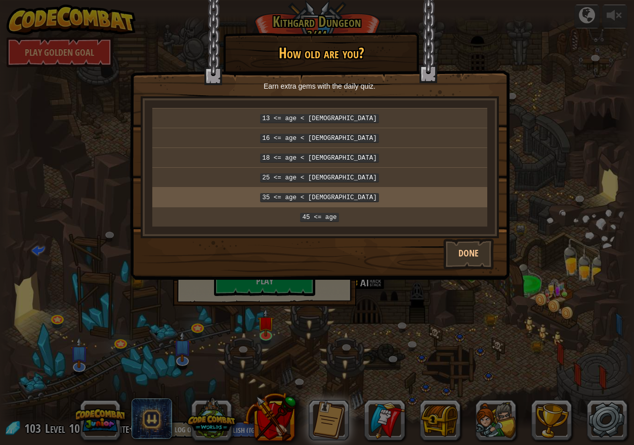
click at [341, 193] on code "35 <= age < [DEMOGRAPHIC_DATA]" at bounding box center [319, 197] width 119 height 9
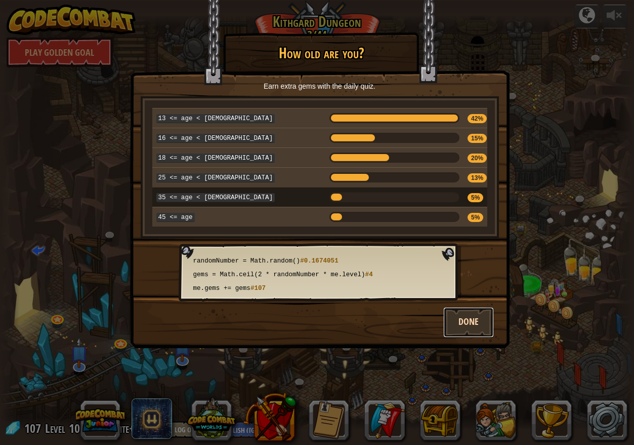
click at [479, 318] on button "Done" at bounding box center [469, 322] width 51 height 30
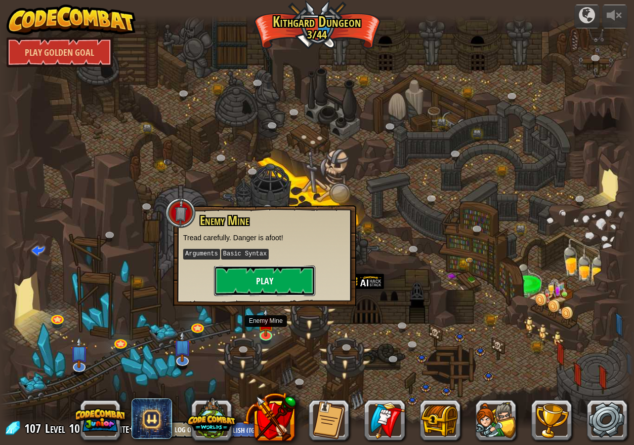
click at [264, 280] on button "Play" at bounding box center [264, 280] width 101 height 30
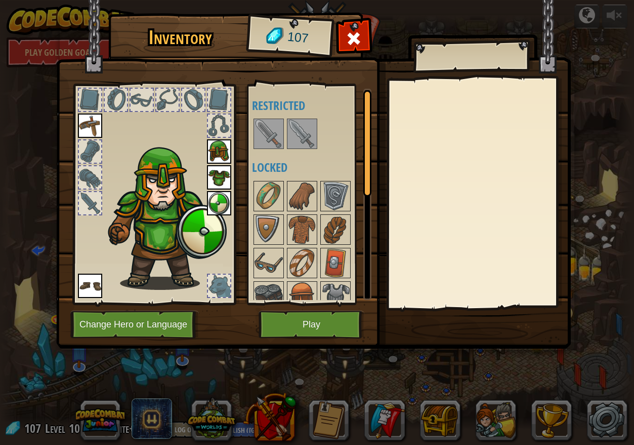
click at [310, 136] on img at bounding box center [302, 133] width 28 height 28
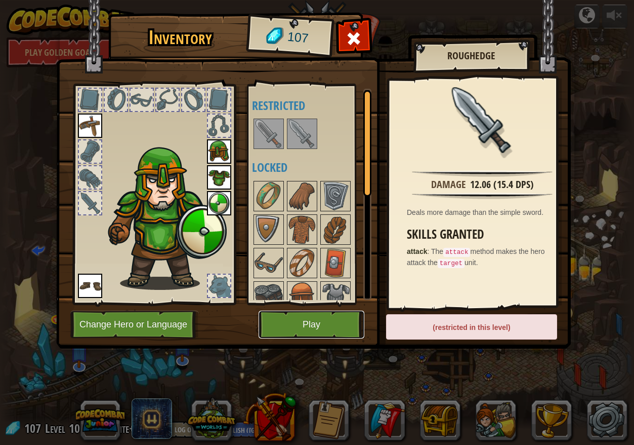
click at [328, 324] on button "Play" at bounding box center [312, 324] width 106 height 28
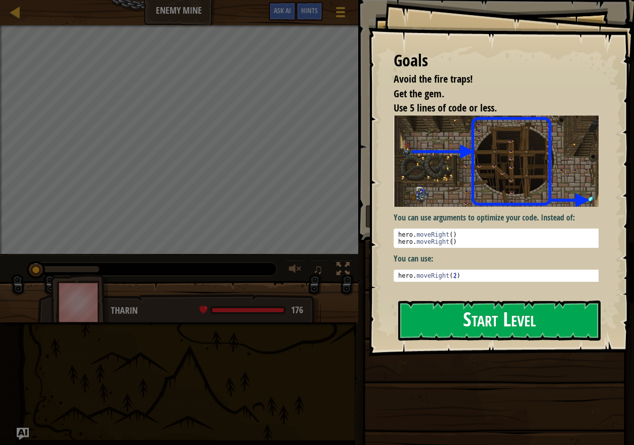
click at [467, 315] on button "Start Level" at bounding box center [499, 320] width 203 height 40
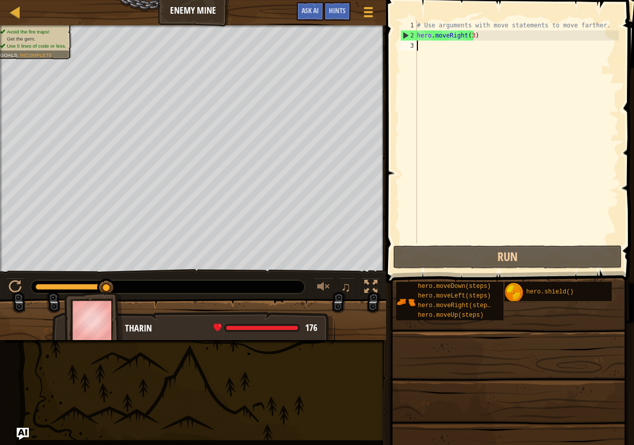
click at [440, 51] on div "# Use arguments with move statements to move farther. hero . moveRight ( 3 )" at bounding box center [517, 141] width 204 height 243
type textarea "h"
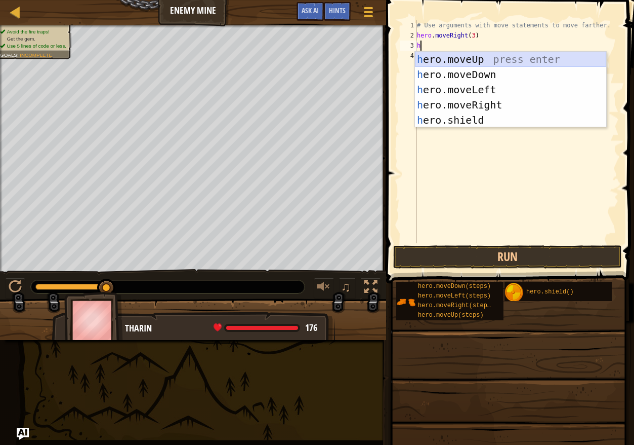
click at [451, 58] on div "h ero.moveUp press enter h ero.moveDown press enter h ero.moveLeft press enter …" at bounding box center [510, 105] width 191 height 106
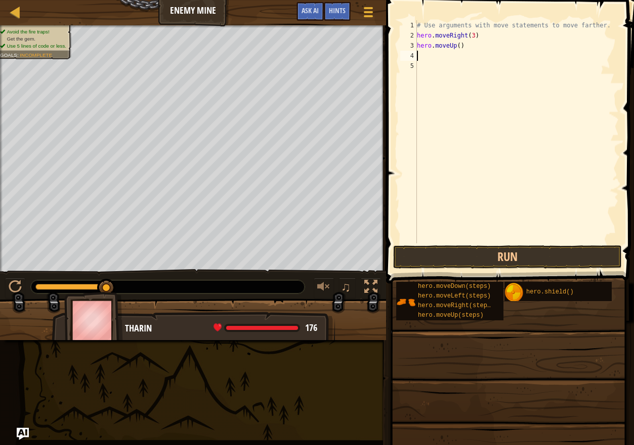
type textarea "h"
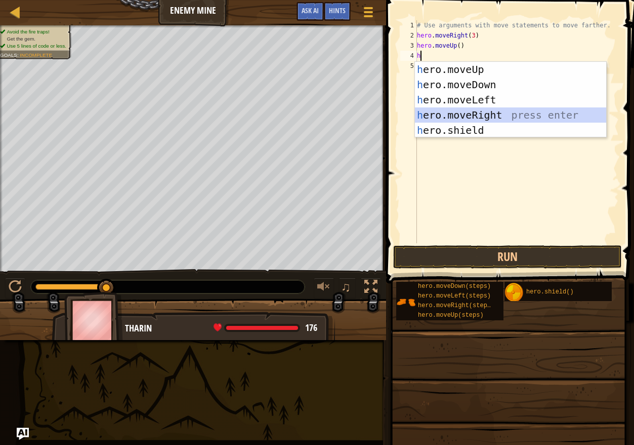
click at [475, 116] on div "h ero.moveUp press enter h ero.moveDown press enter h ero.moveLeft press enter …" at bounding box center [510, 115] width 191 height 106
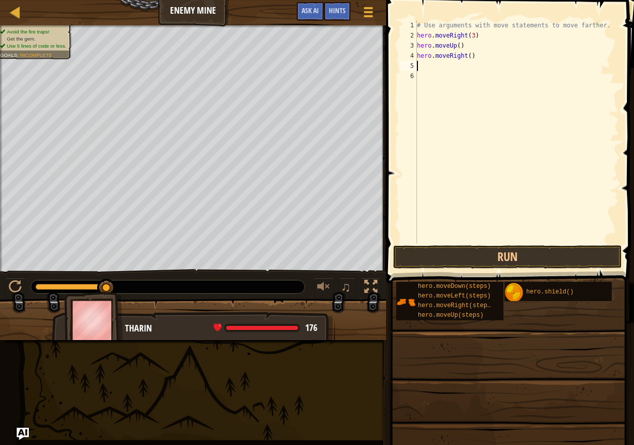
type textarea "h"
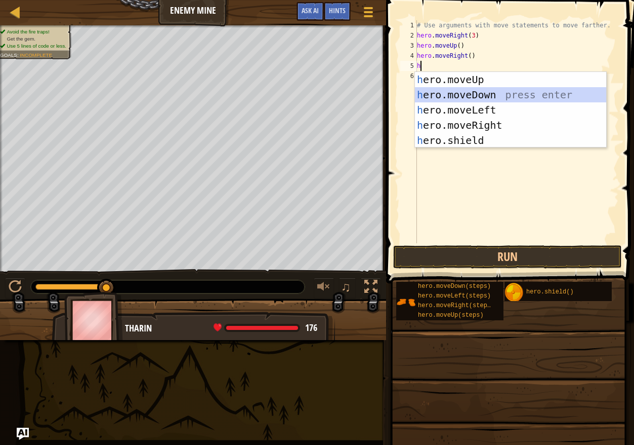
click at [452, 96] on div "h ero.moveUp press enter h ero.moveDown press enter h ero.moveLeft press enter …" at bounding box center [510, 125] width 191 height 106
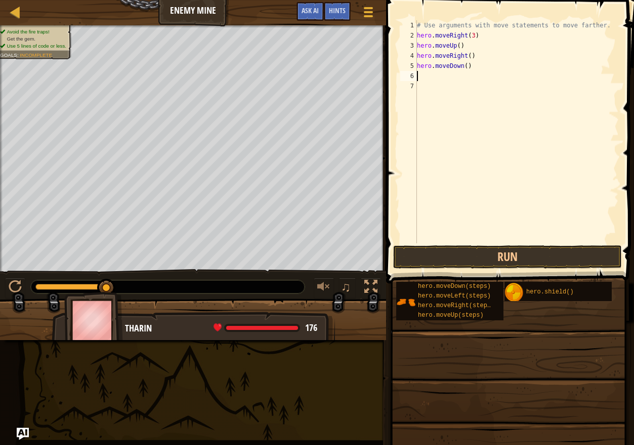
type textarea "h"
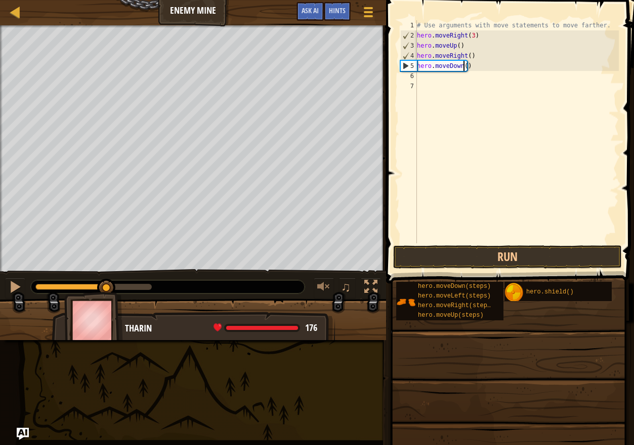
click at [464, 69] on div "# Use arguments with move statements to move farther. hero . moveRight ( 3 ) he…" at bounding box center [517, 141] width 204 height 243
type textarea "hero.moveDown(3)"
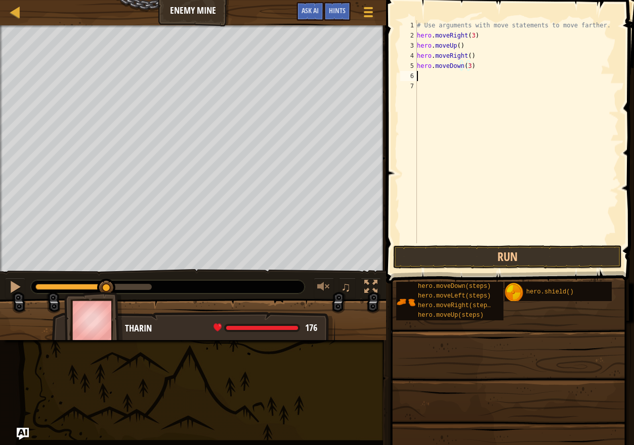
click at [488, 72] on div "# Use arguments with move statements to move farther. hero . moveRight ( 3 ) he…" at bounding box center [517, 141] width 204 height 243
type textarea "h"
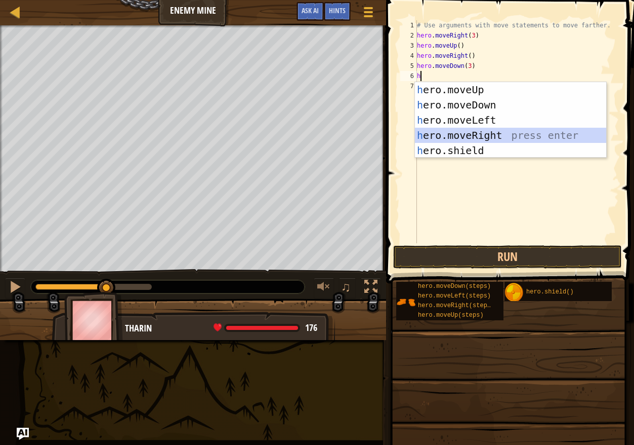
click at [454, 133] on div "h ero.moveUp press enter h ero.moveDown press enter h ero.moveLeft press enter …" at bounding box center [510, 135] width 191 height 106
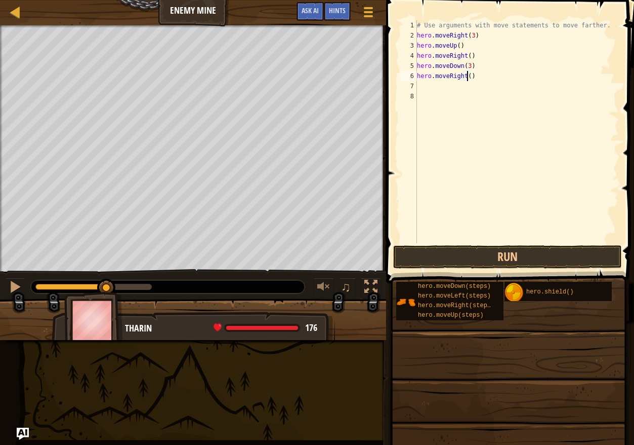
click at [468, 77] on div "# Use arguments with move statements to move farther. hero . moveRight ( 3 ) he…" at bounding box center [517, 141] width 204 height 243
type textarea "hero.moveRight(2)"
click at [463, 98] on div "# Use arguments with move statements to move farther. hero . moveRight ( 3 ) he…" at bounding box center [517, 141] width 204 height 243
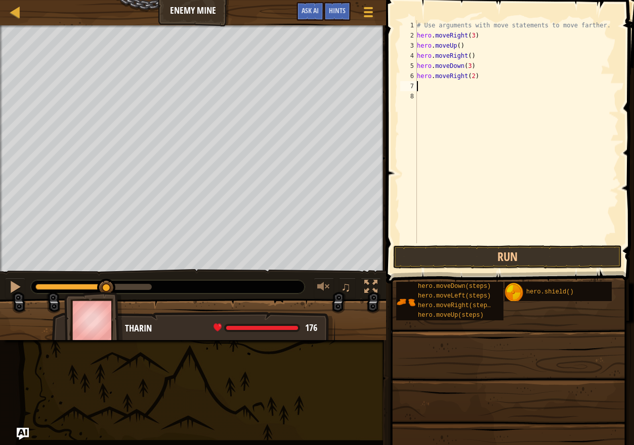
click at [443, 88] on div "# Use arguments with move statements to move farther. hero . moveRight ( 3 ) he…" at bounding box center [517, 141] width 204 height 243
click at [497, 256] on button "Run" at bounding box center [507, 256] width 229 height 23
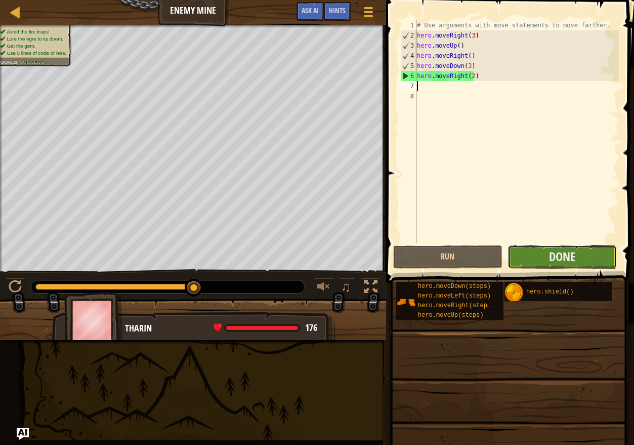
click at [548, 259] on button "Done" at bounding box center [562, 256] width 109 height 23
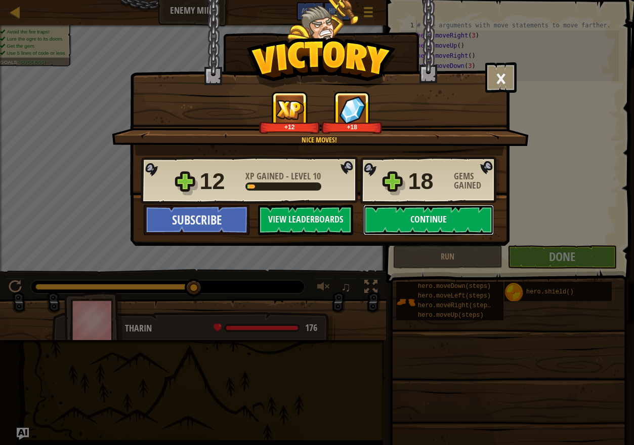
click at [449, 220] on button "Continue" at bounding box center [429, 220] width 131 height 30
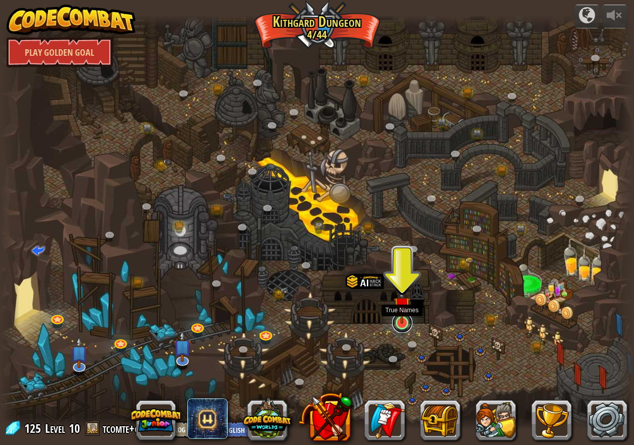
click at [401, 325] on link at bounding box center [402, 322] width 20 height 20
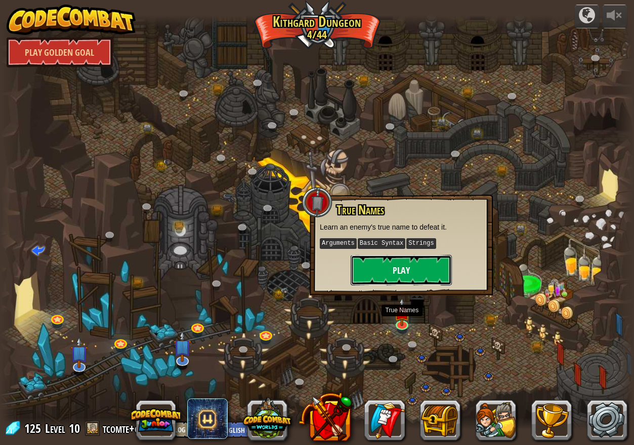
click at [416, 274] on button "Play" at bounding box center [401, 270] width 101 height 30
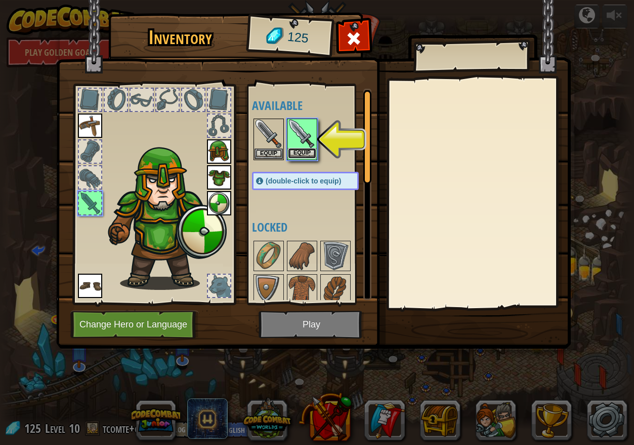
click at [309, 154] on button "Equip" at bounding box center [302, 153] width 28 height 11
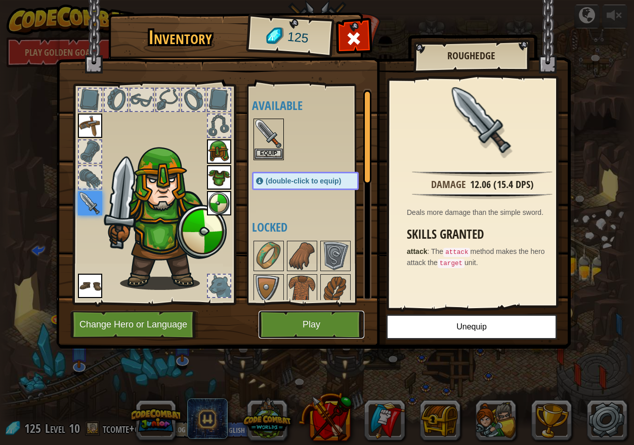
click at [310, 317] on button "Play" at bounding box center [312, 324] width 106 height 28
